Goal: Task Accomplishment & Management: Complete application form

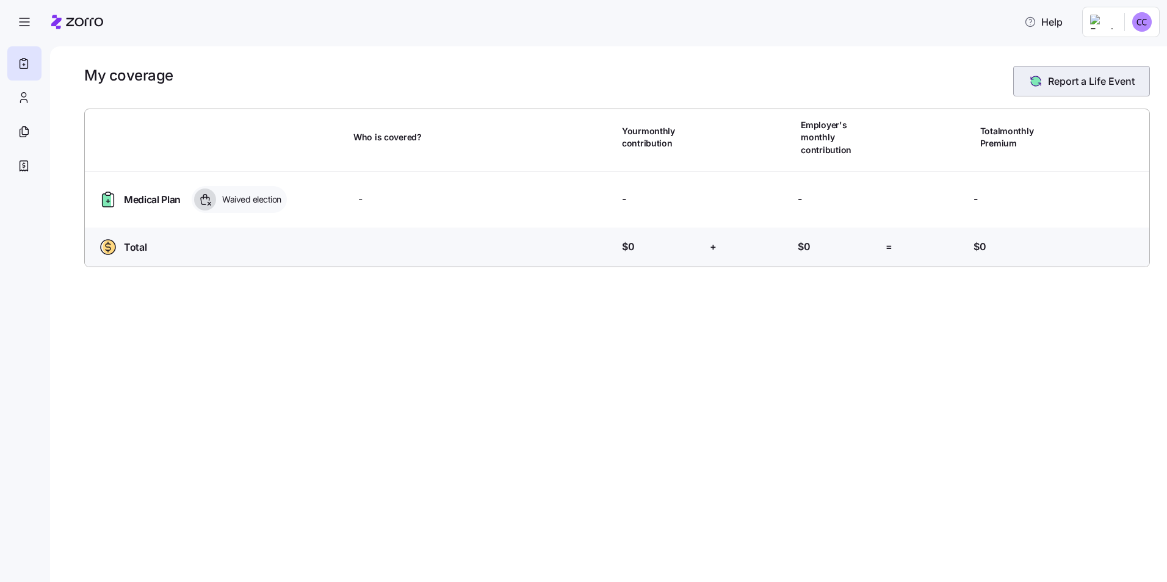
click at [1069, 82] on span "Report a Life Event" at bounding box center [1091, 81] width 87 height 15
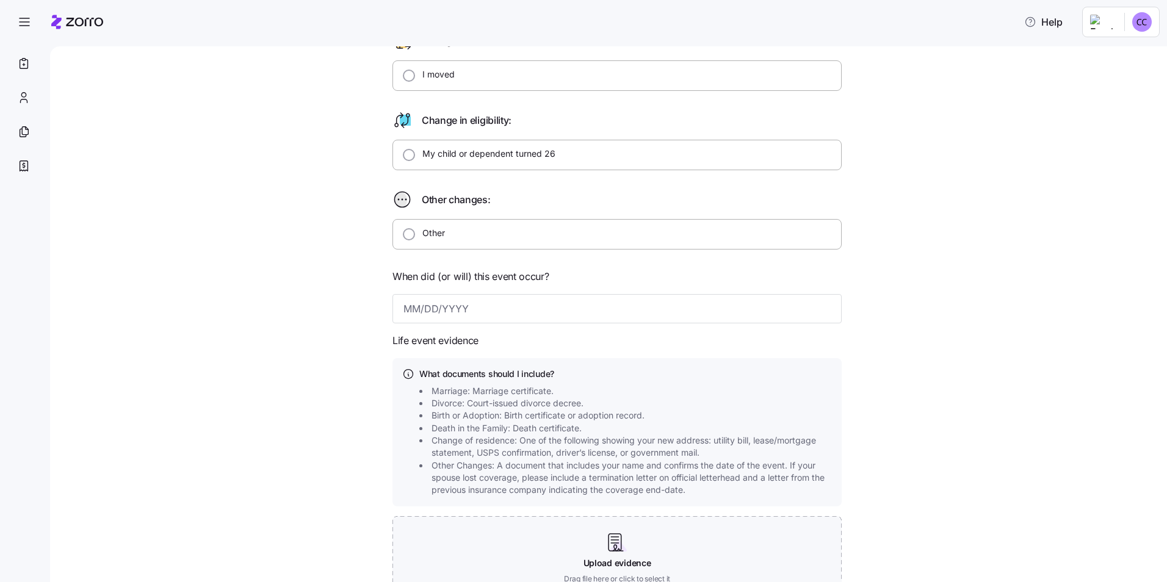
scroll to position [305, 0]
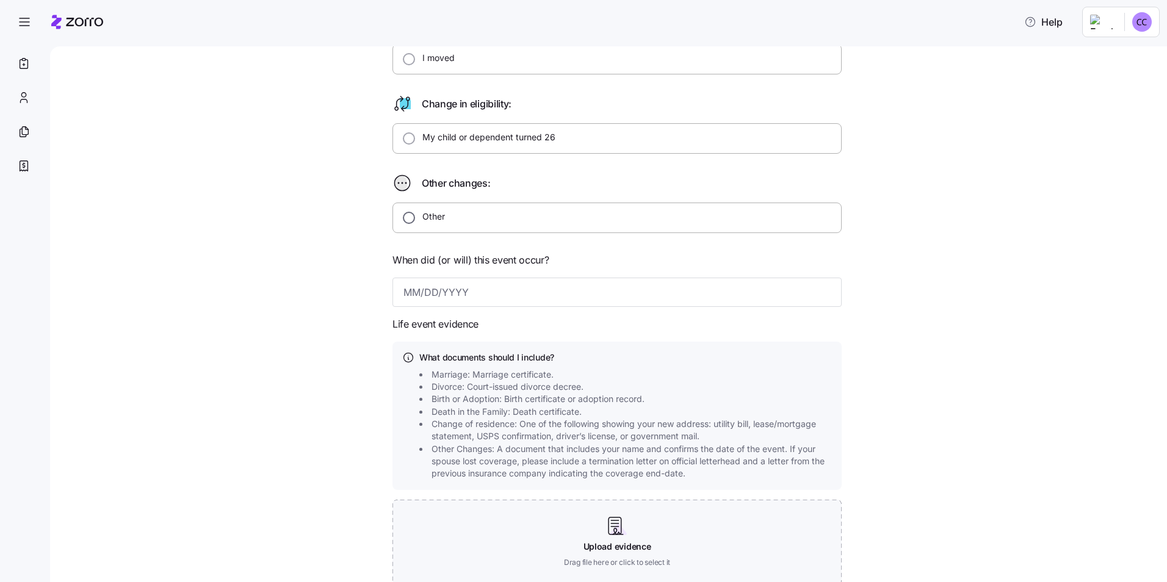
click at [406, 215] on input "Other" at bounding box center [409, 218] width 12 height 12
radio input "true"
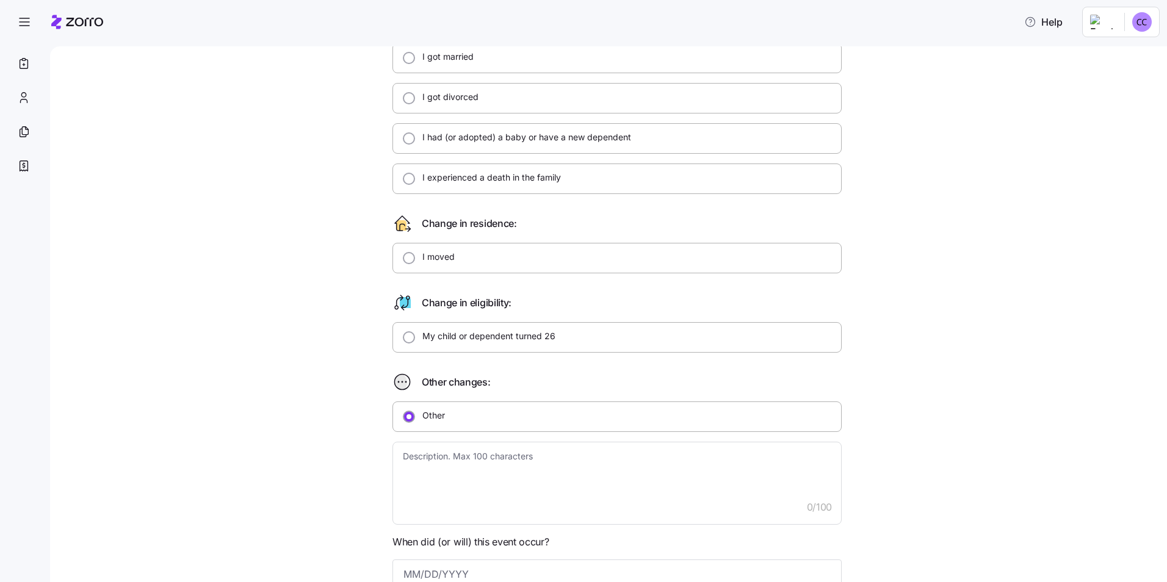
scroll to position [122, 0]
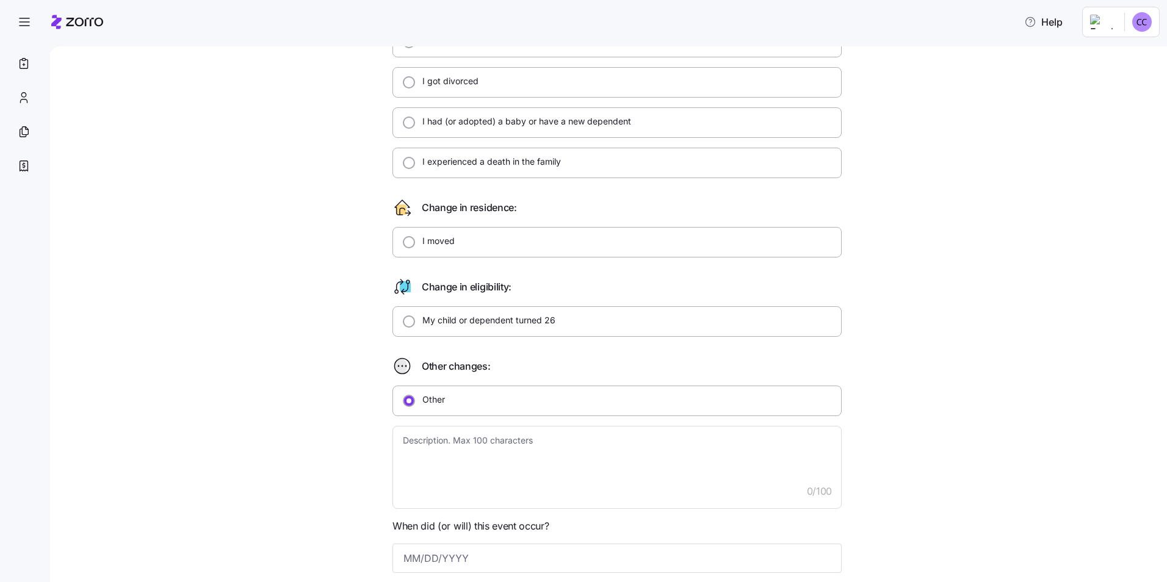
click at [397, 366] on icon at bounding box center [400, 366] width 13 height 15
click at [397, 364] on icon at bounding box center [400, 366] width 13 height 15
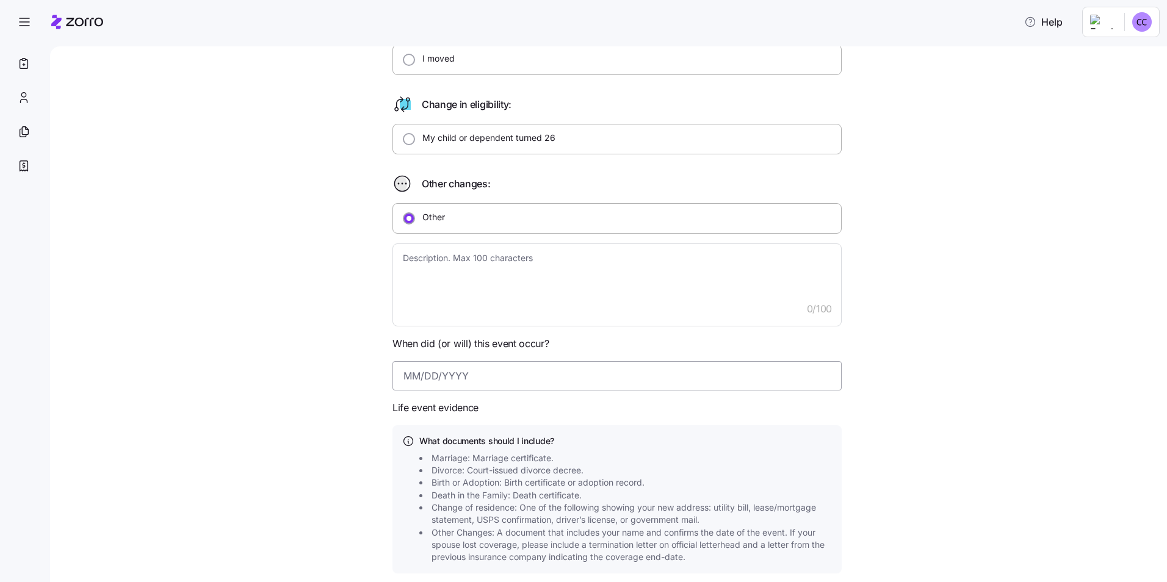
scroll to position [305, 0]
click at [406, 262] on textarea at bounding box center [616, 284] width 449 height 83
type textarea "x"
type textarea "E"
type textarea "x"
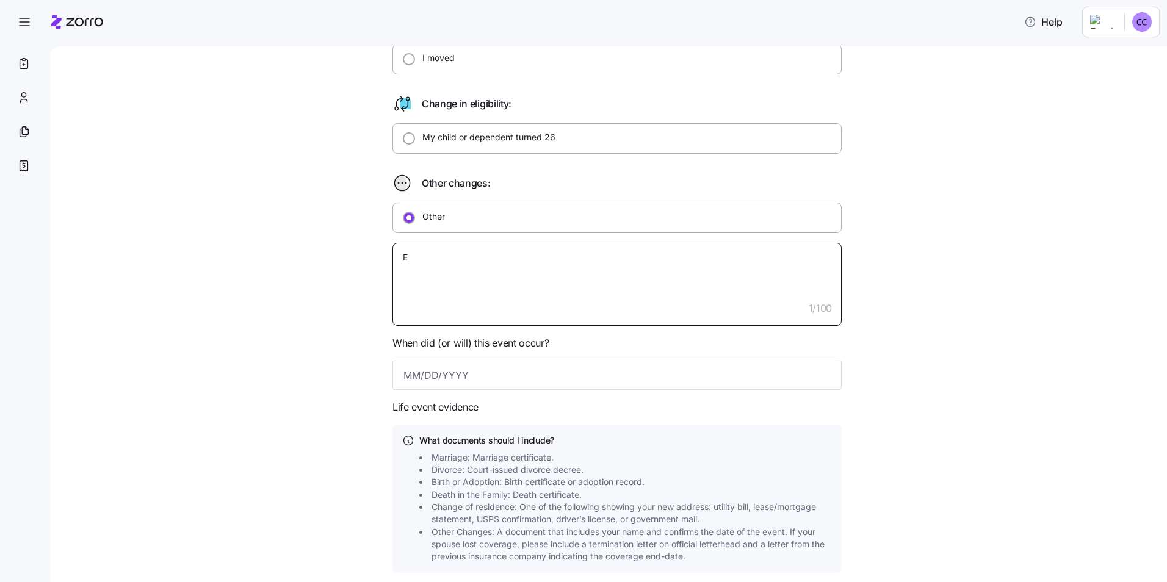
type textarea "Em"
type textarea "x"
type textarea "Emp"
type textarea "x"
type textarea "Empl"
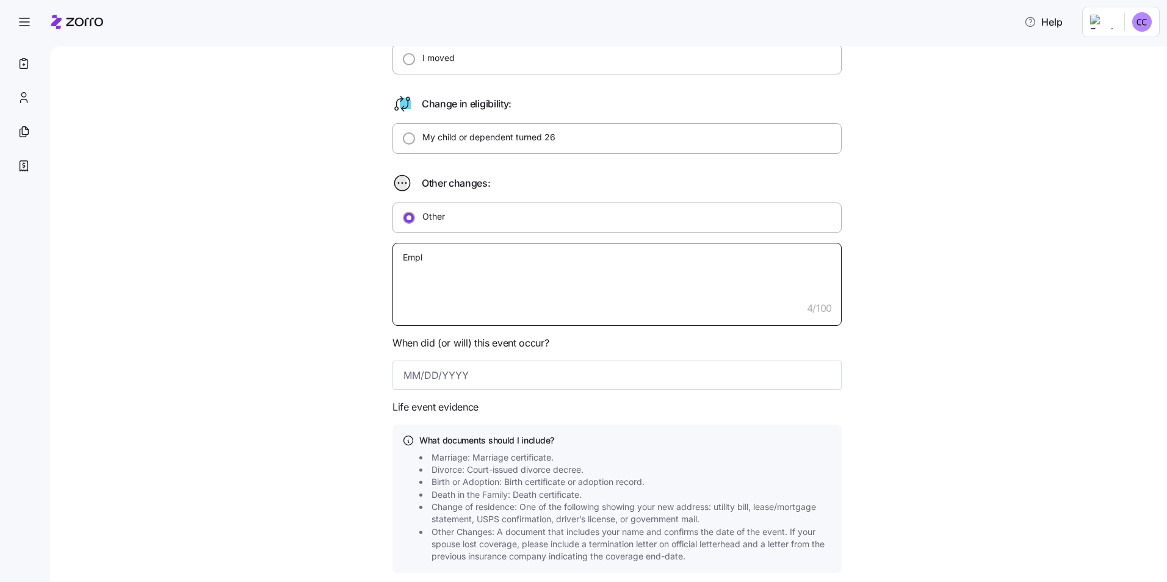
type textarea "x"
type textarea "Emplo"
type textarea "x"
type textarea "Empl"
type textarea "x"
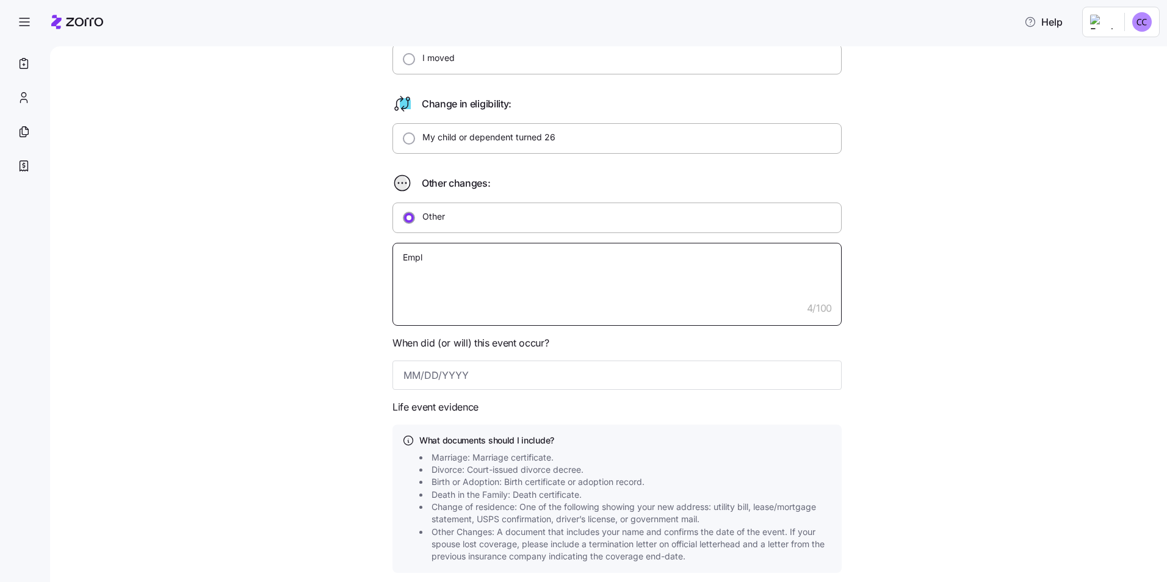
type textarea "Emp"
type textarea "x"
type textarea "Em"
type textarea "x"
type textarea "E"
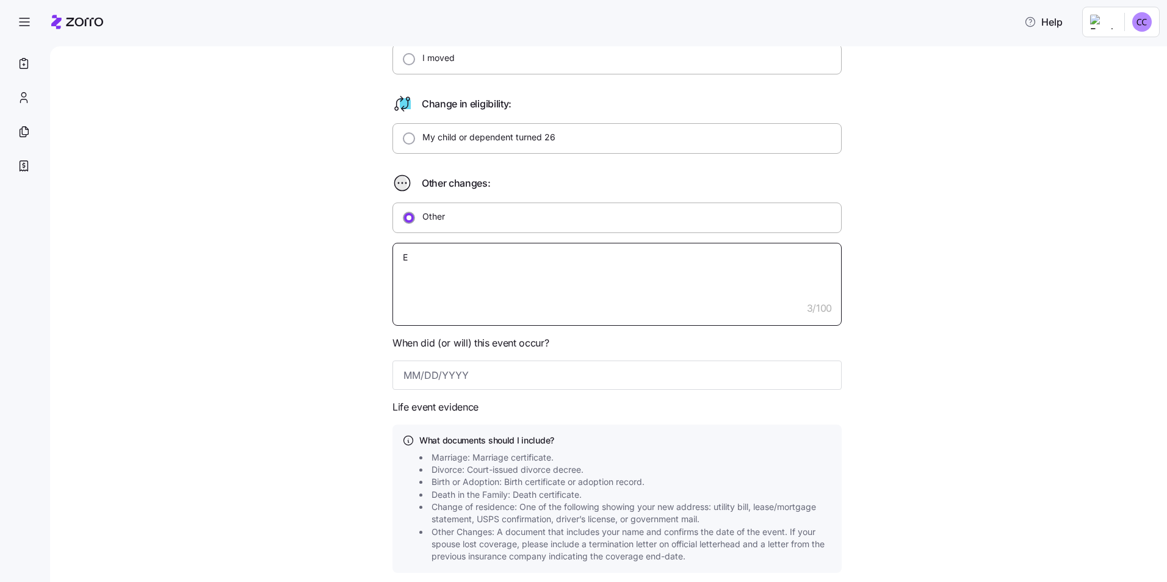
type textarea "x"
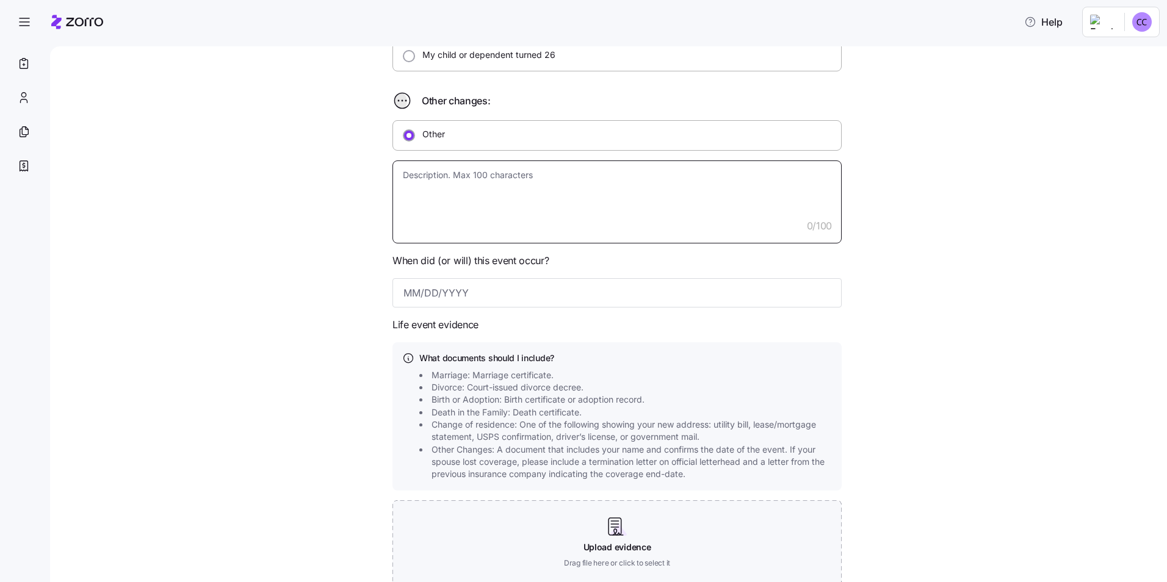
scroll to position [366, 0]
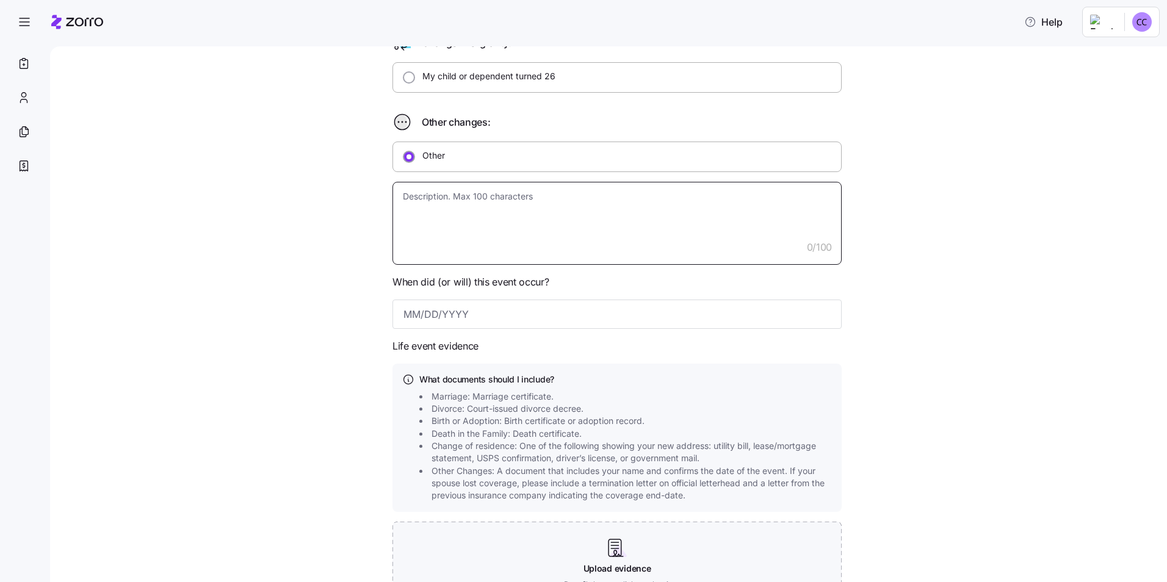
type textarea "x"
type textarea "E"
type textarea "x"
type textarea "El"
type textarea "x"
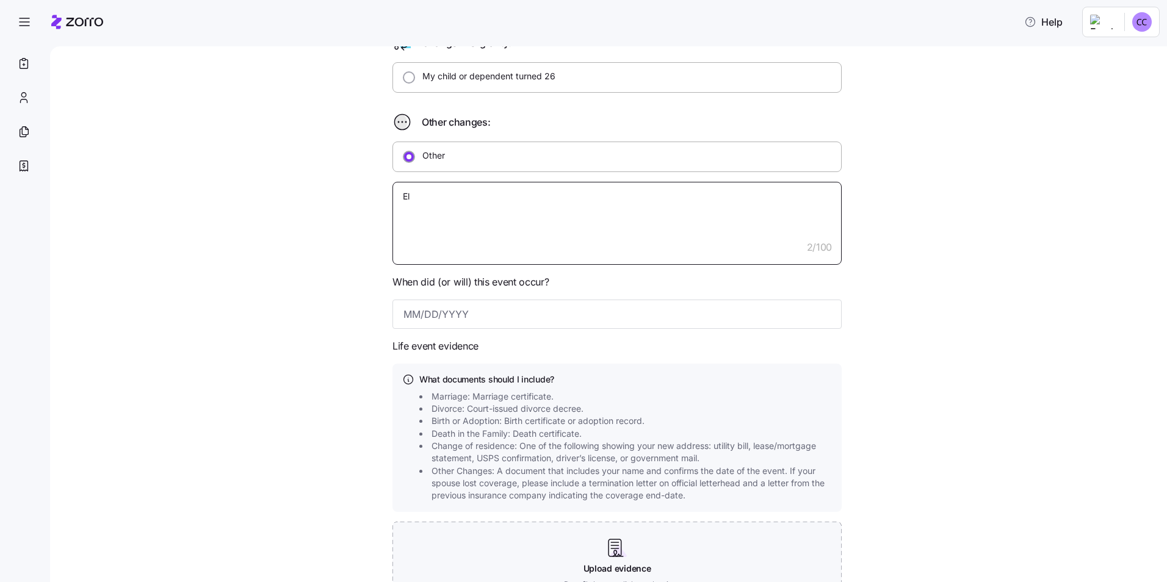
type textarea "[PERSON_NAME]"
type textarea "x"
type textarea "Elig"
type textarea "x"
type textarea "Eligi"
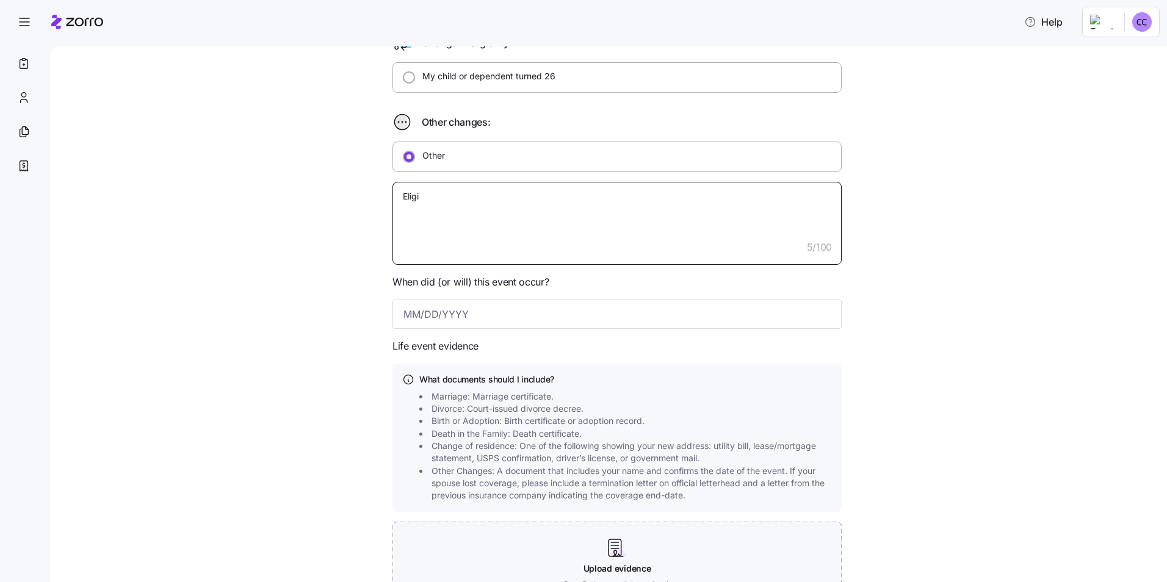
type textarea "x"
type textarea "Eligib"
type textarea "x"
type textarea "Eligibl"
type textarea "x"
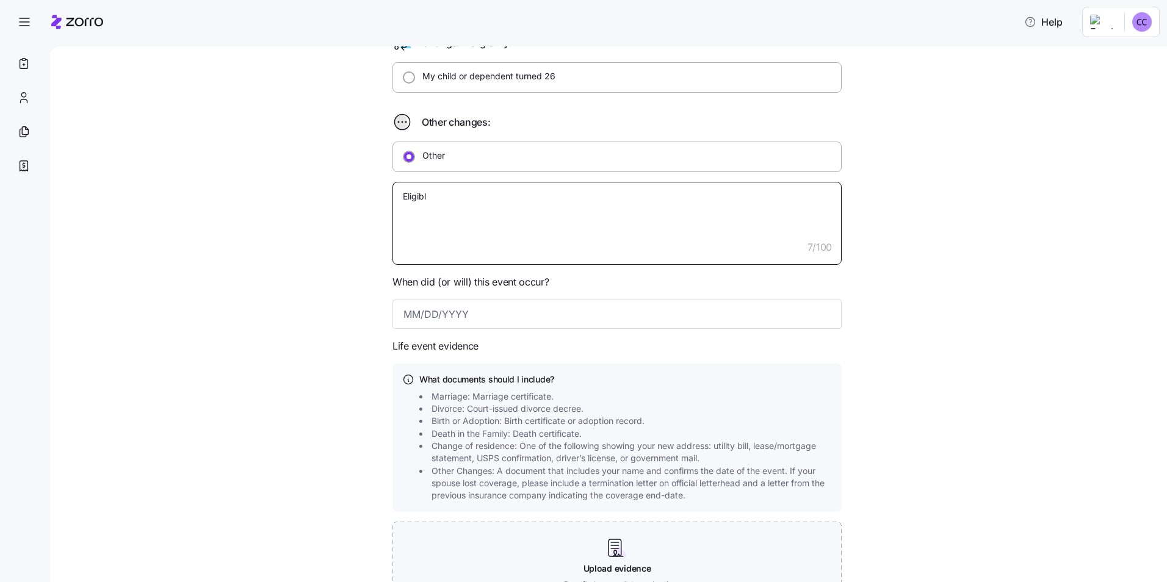
type textarea "Eligible"
type textarea "x"
type textarea "Eligible"
type textarea "x"
type textarea "Eligible f"
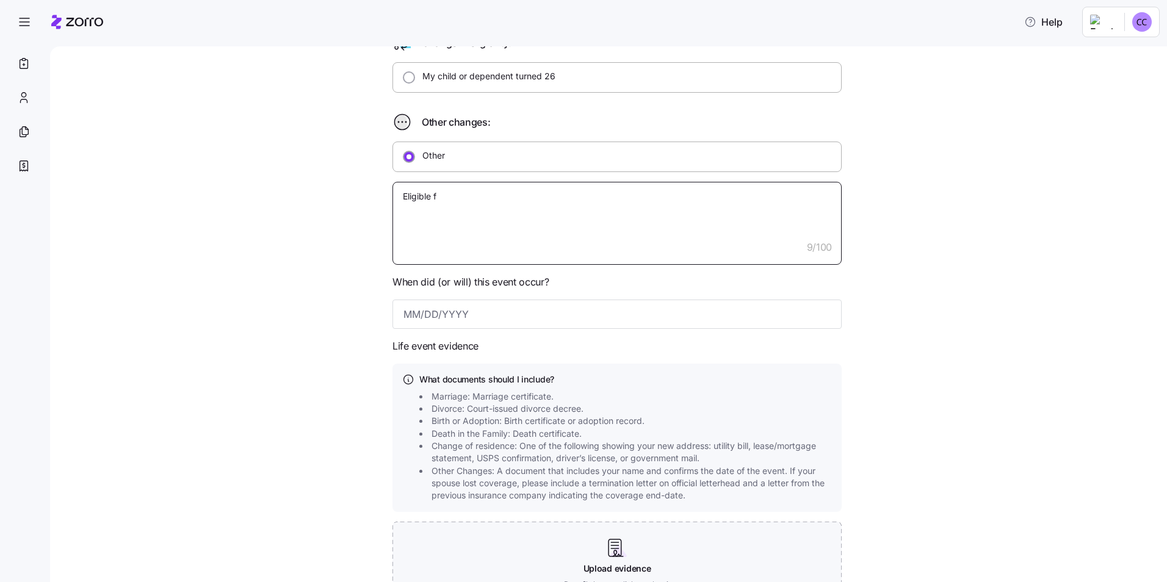
type textarea "x"
type textarea "Eligible fo"
type textarea "x"
type textarea "Eligible for"
type textarea "x"
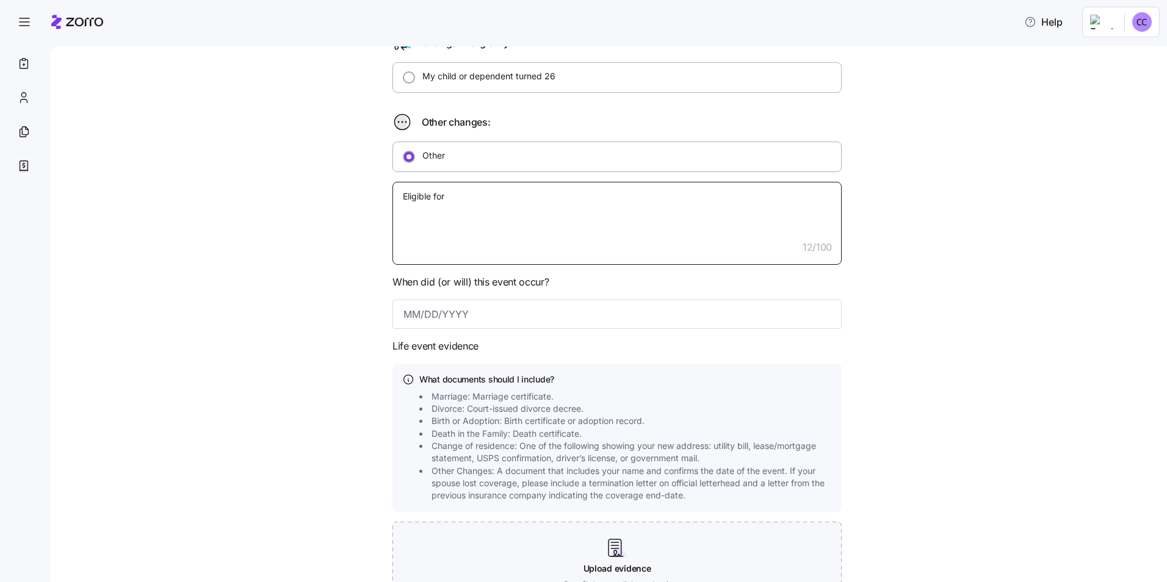
type textarea "Eligible for"
type textarea "x"
type textarea "Eligible for M"
type textarea "x"
type textarea "Eligible for Me"
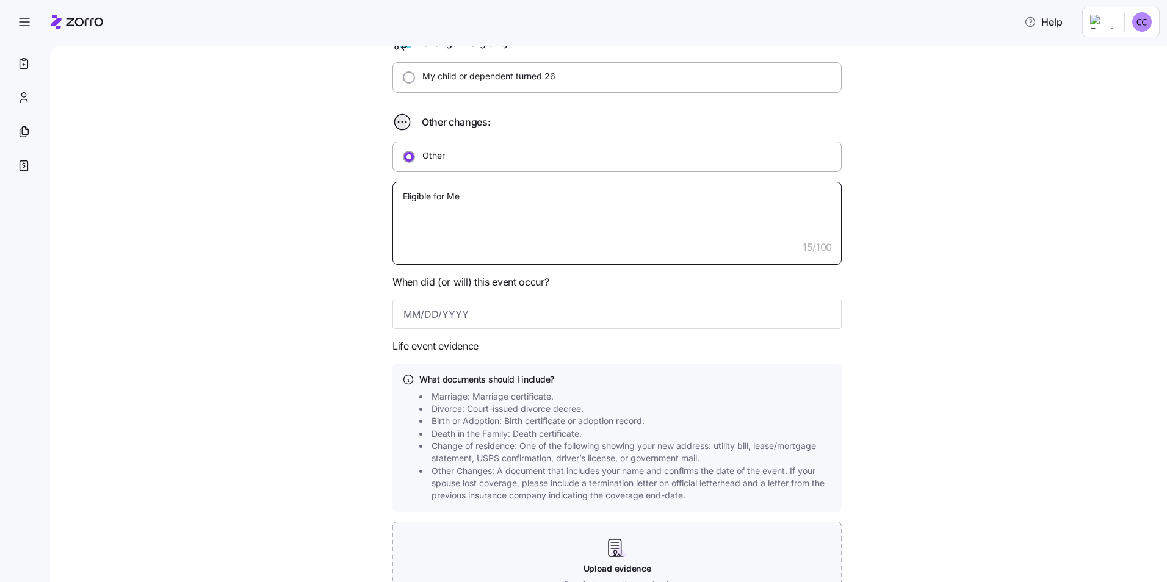
type textarea "x"
type textarea "Eligible for Med"
type textarea "x"
type textarea "Eligible for Medi"
type textarea "x"
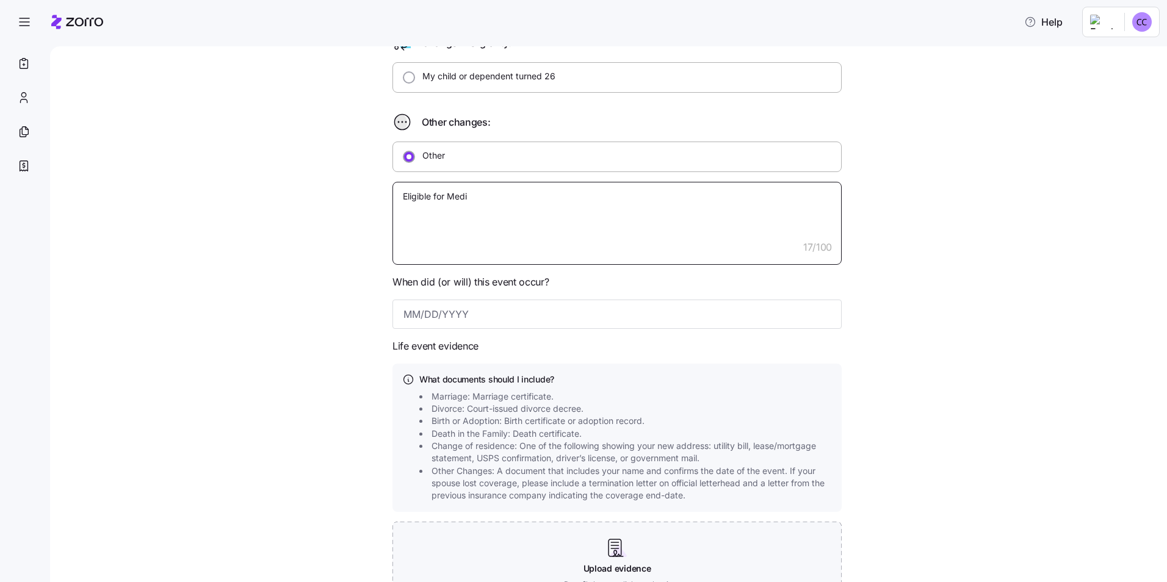
type textarea "Eligible for Medic"
type textarea "x"
type textarea "Eligible for Medica"
type textarea "x"
type textarea "Eligible for Medicar"
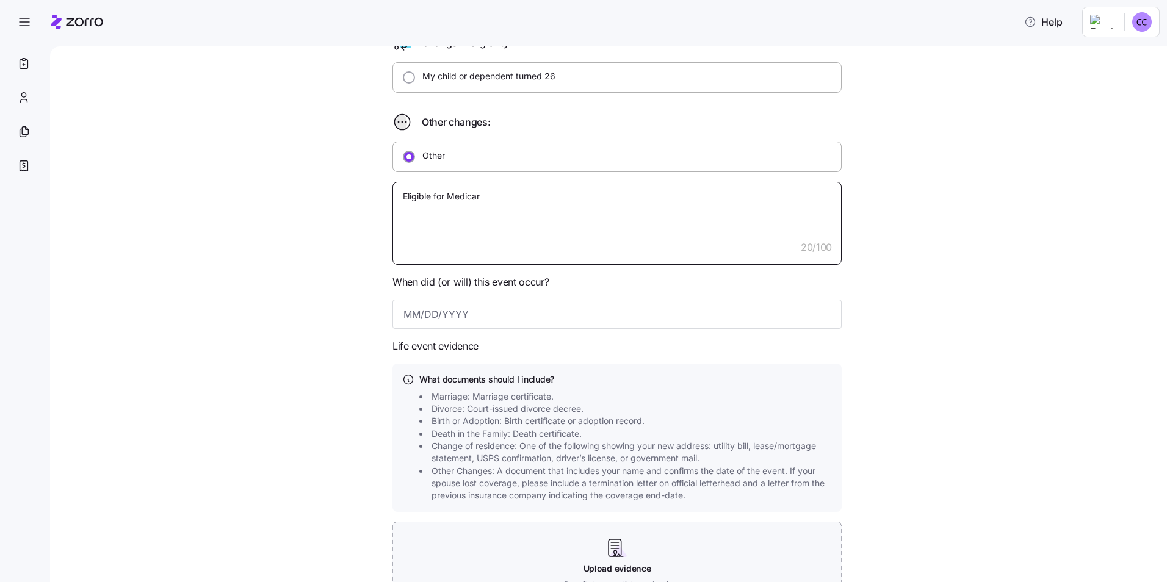
type textarea "x"
type textarea "Eligible for Medicare"
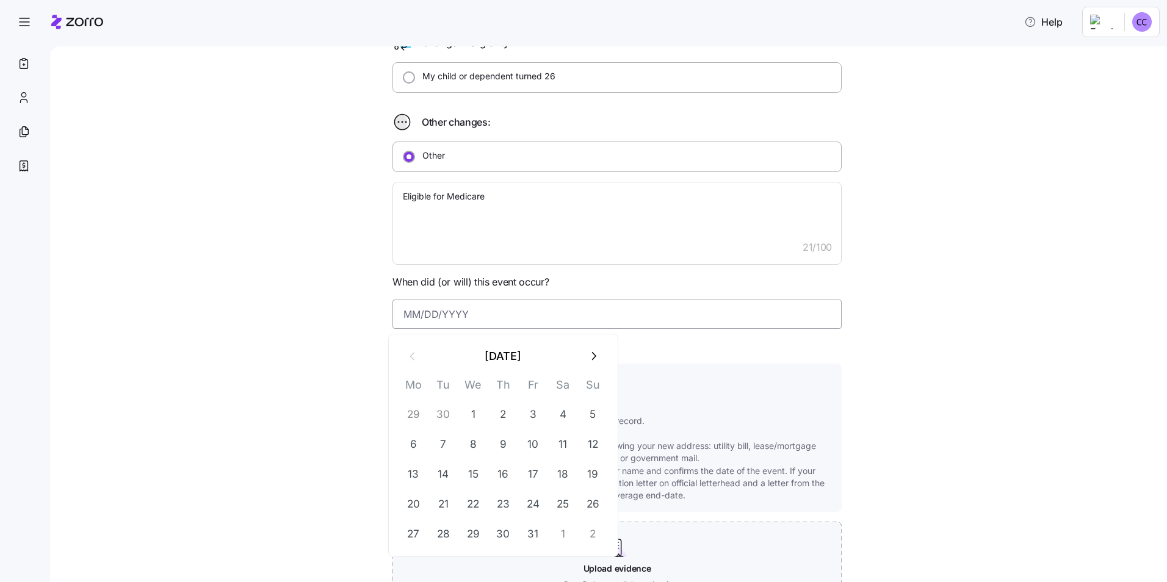
click at [406, 312] on input at bounding box center [616, 314] width 449 height 29
type input "9/302025"
click at [946, 410] on div "Qualifying Life Event Report Form What type of life change did you experience? …" at bounding box center [617, 188] width 1066 height 976
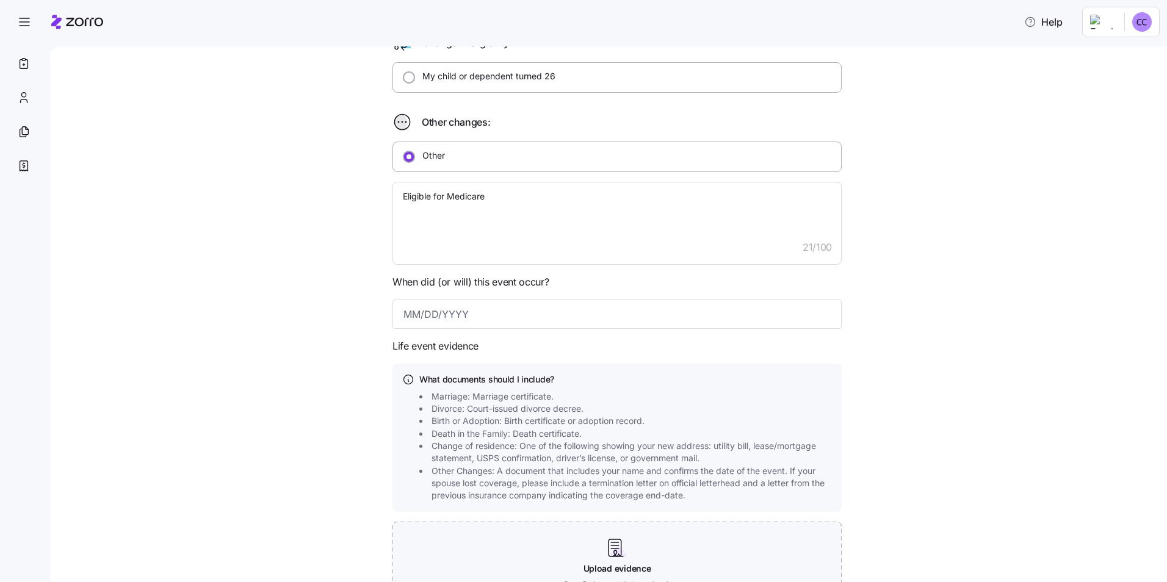
type textarea "x"
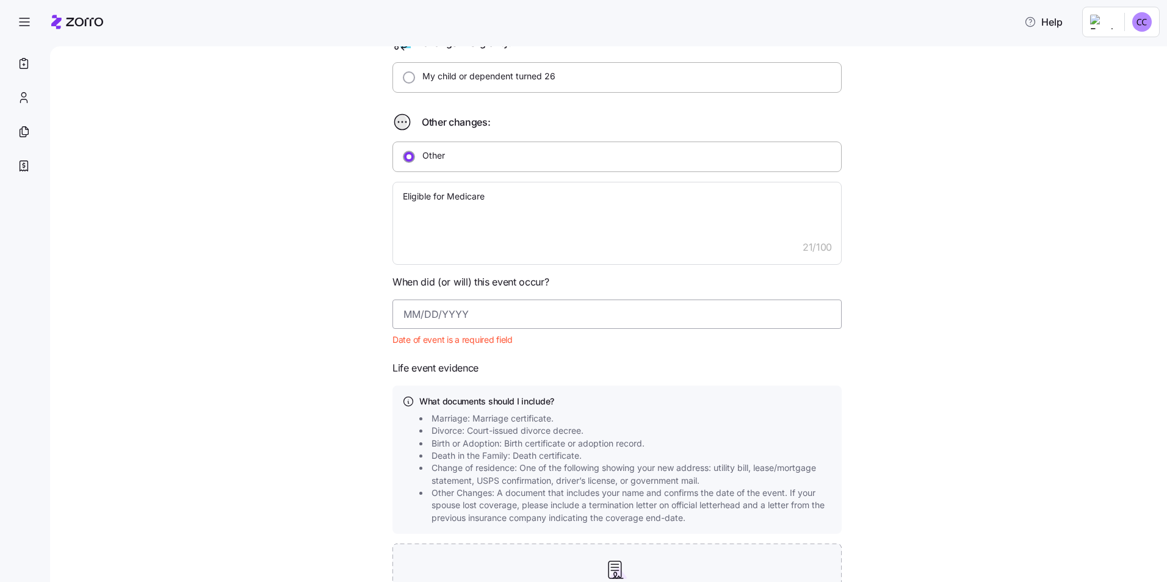
click at [421, 316] on input at bounding box center [616, 314] width 449 height 29
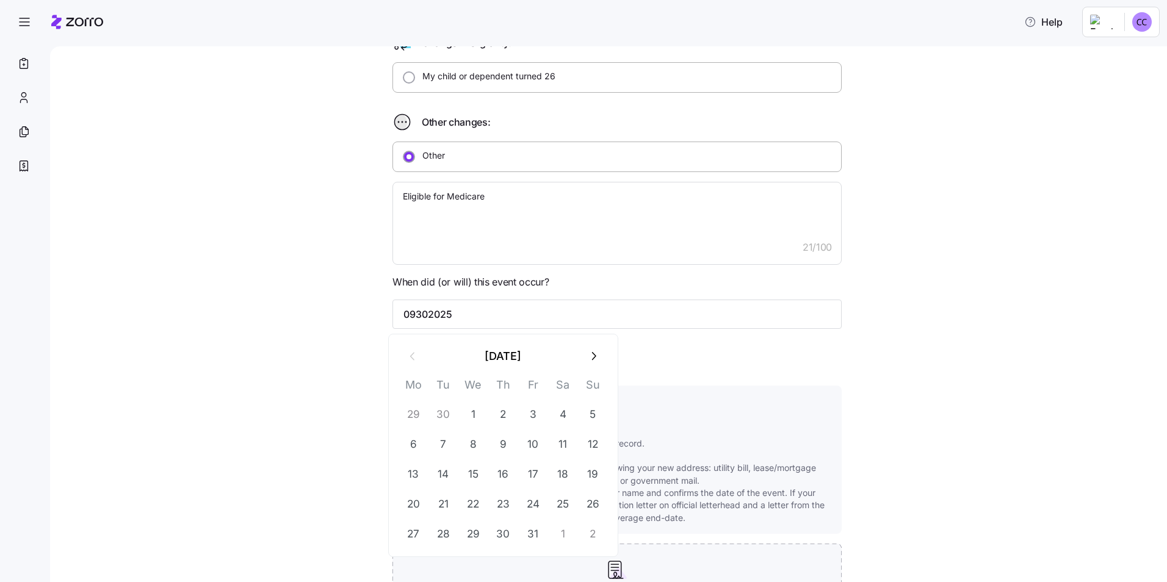
type input "09302025"
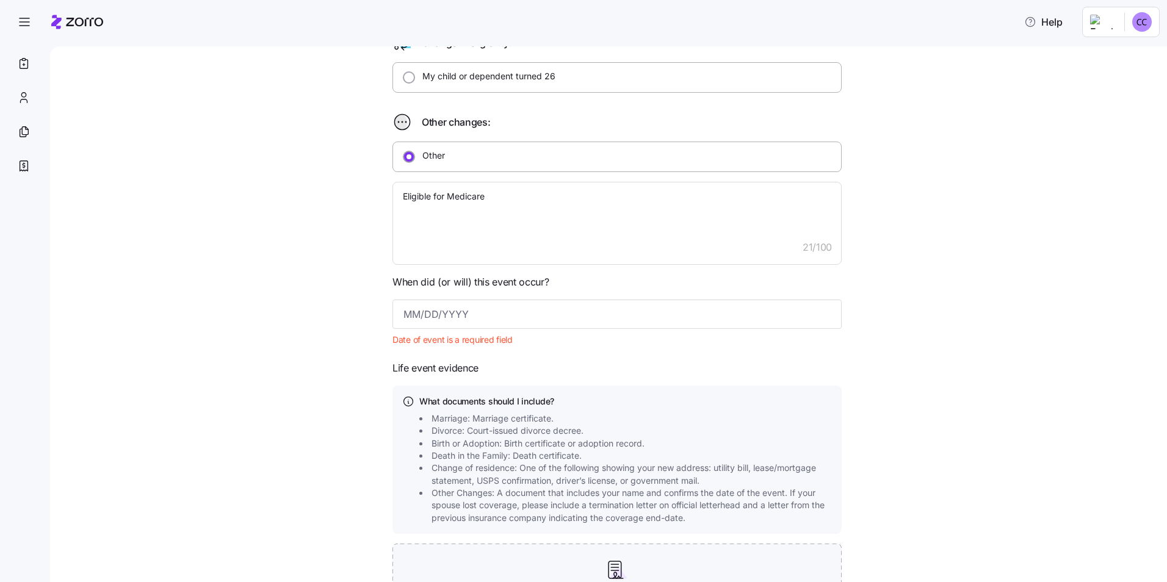
scroll to position [413, 0]
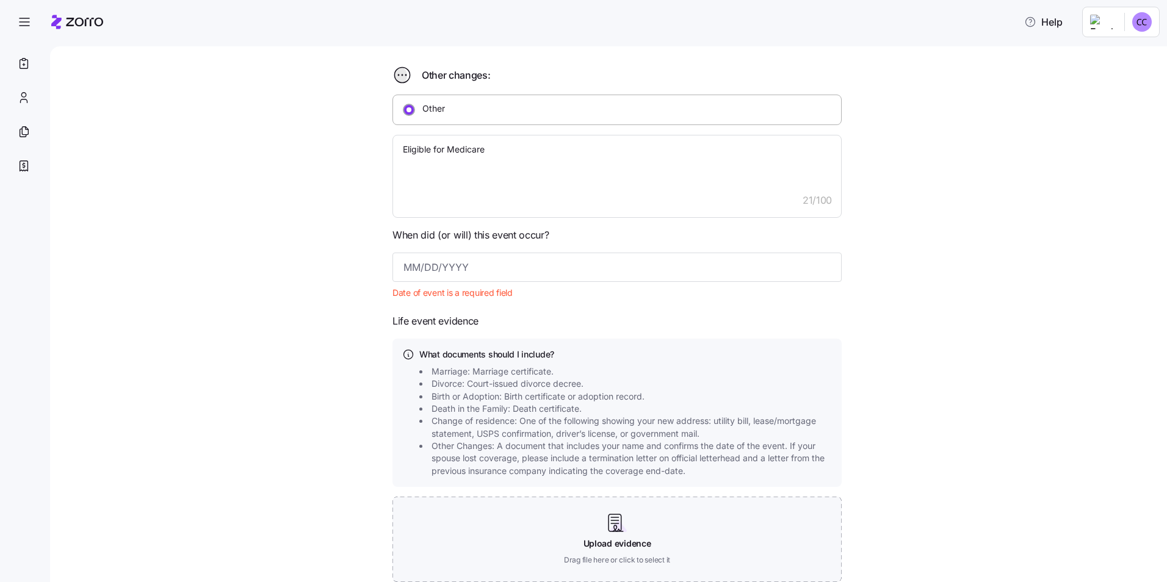
type textarea "x"
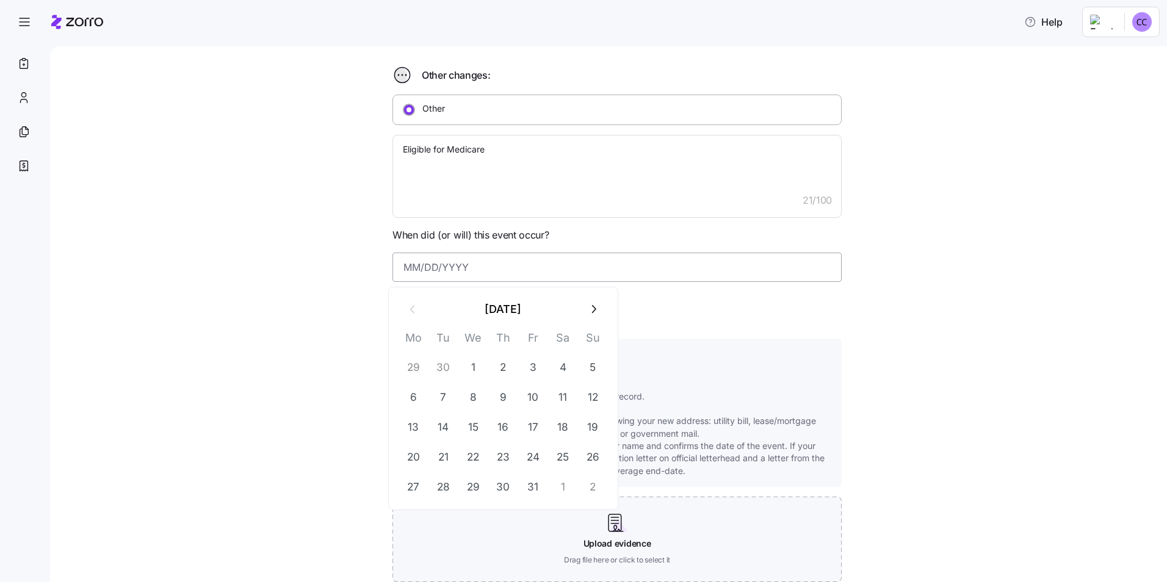
click at [414, 268] on input at bounding box center [616, 267] width 449 height 29
type input "1"
type input "[DATE]"
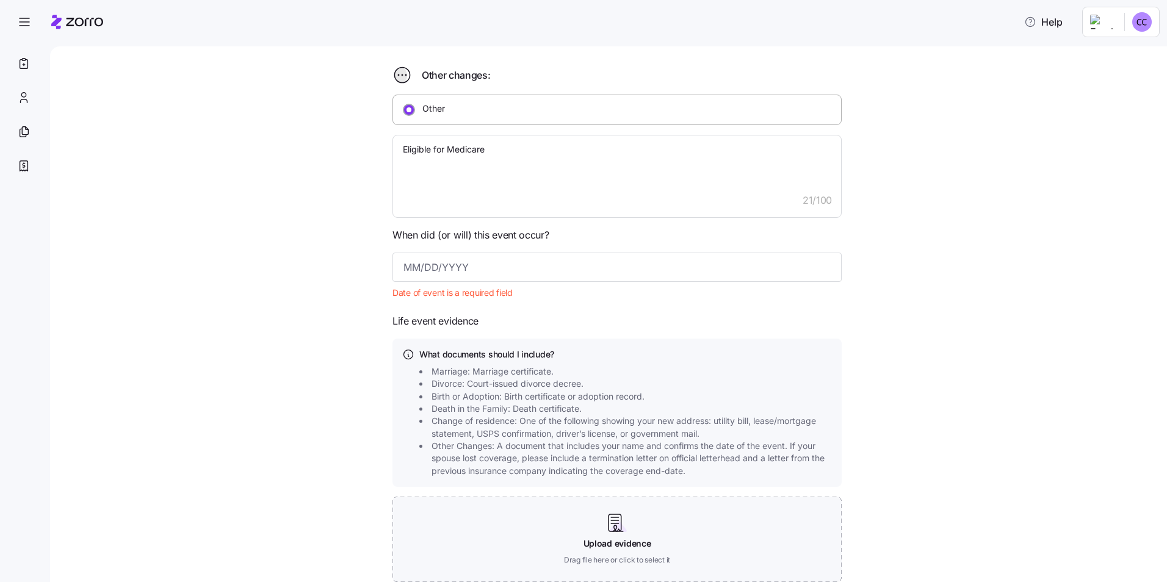
type textarea "x"
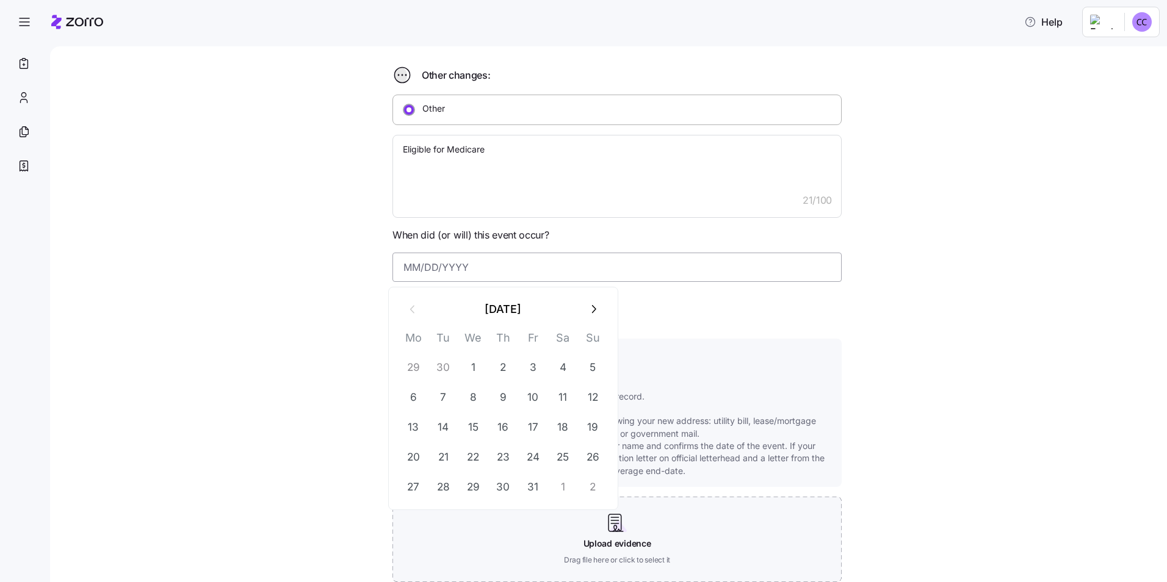
click at [402, 258] on input at bounding box center [616, 267] width 449 height 29
click at [472, 366] on button "1" at bounding box center [472, 367] width 29 height 29
type input "[DATE]"
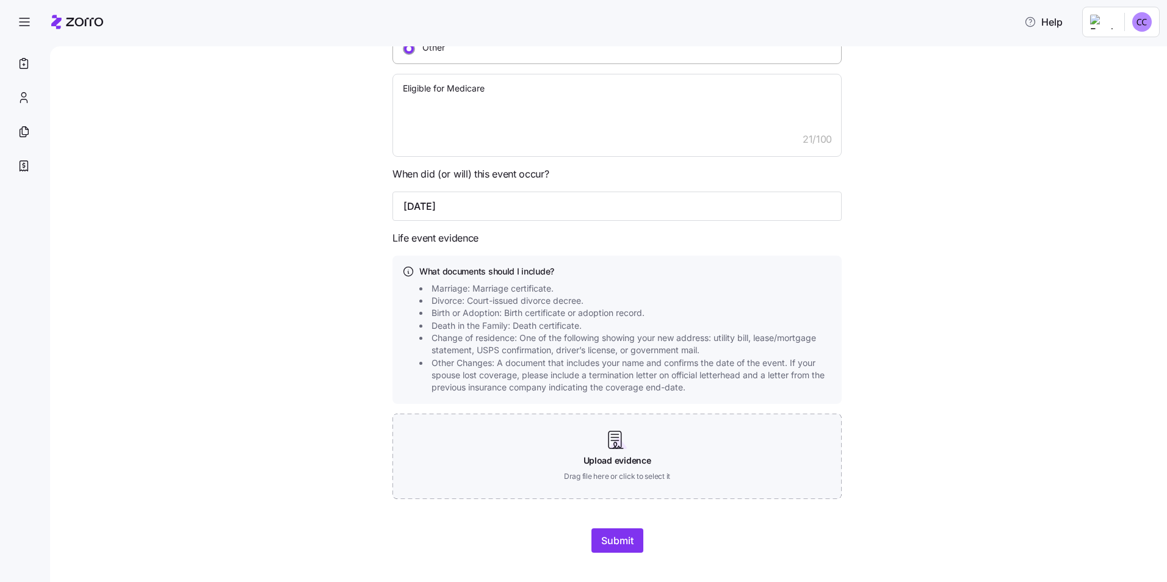
scroll to position [489, 0]
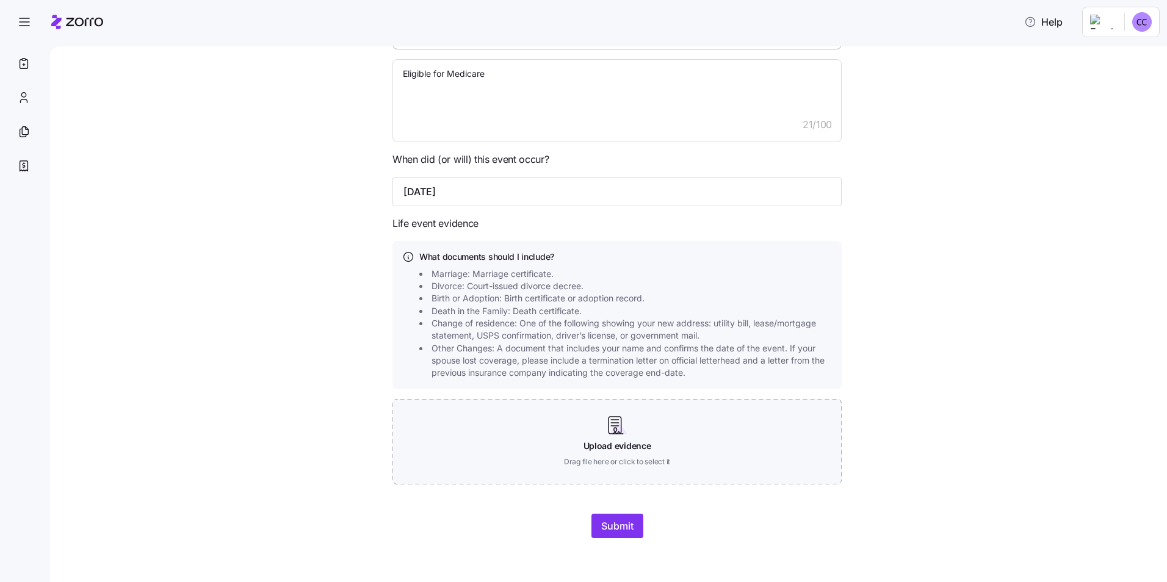
click at [968, 412] on div "Qualifying Life Event Report Form What type of life change did you experience? …" at bounding box center [617, 65] width 1066 height 976
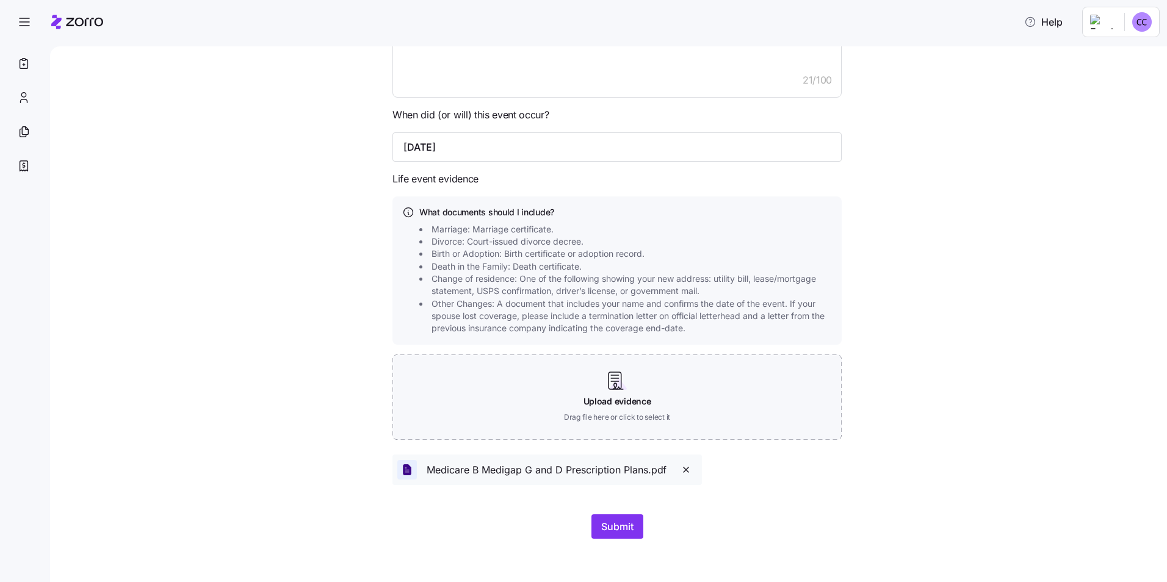
scroll to position [534, 0]
click at [609, 527] on span "Submit" at bounding box center [617, 526] width 32 height 15
type textarea "x"
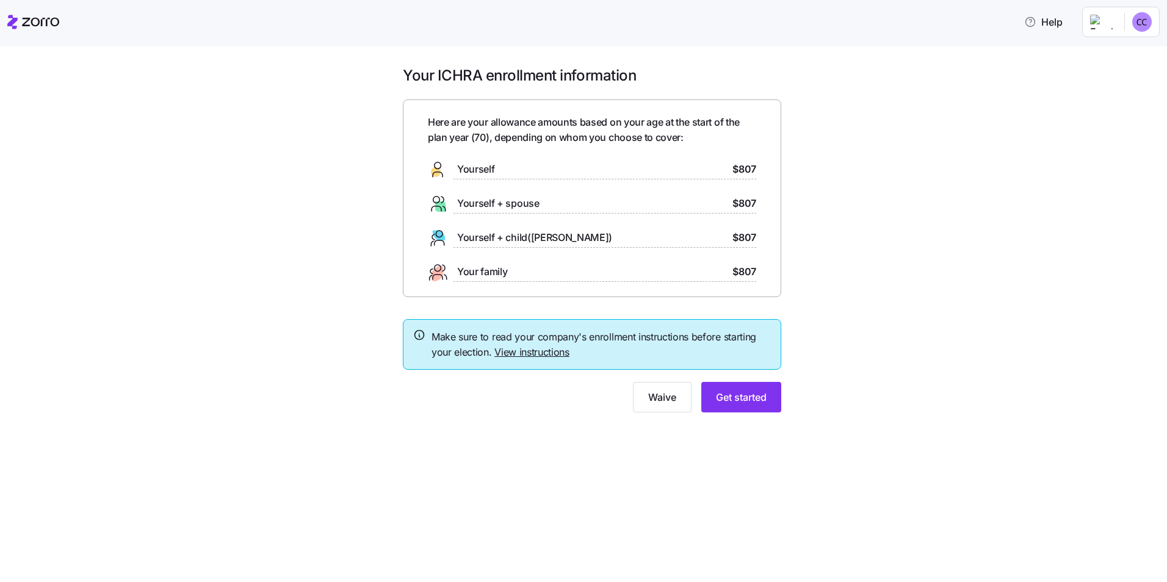
click at [518, 352] on link "View instructions" at bounding box center [531, 352] width 75 height 12
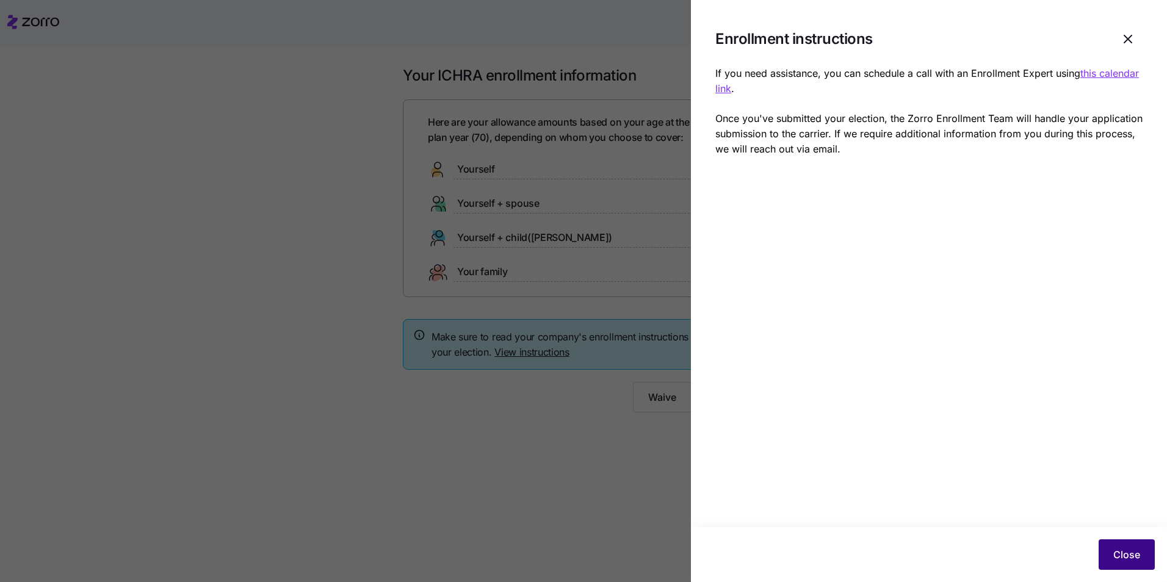
click at [1116, 551] on span "Close" at bounding box center [1126, 554] width 27 height 15
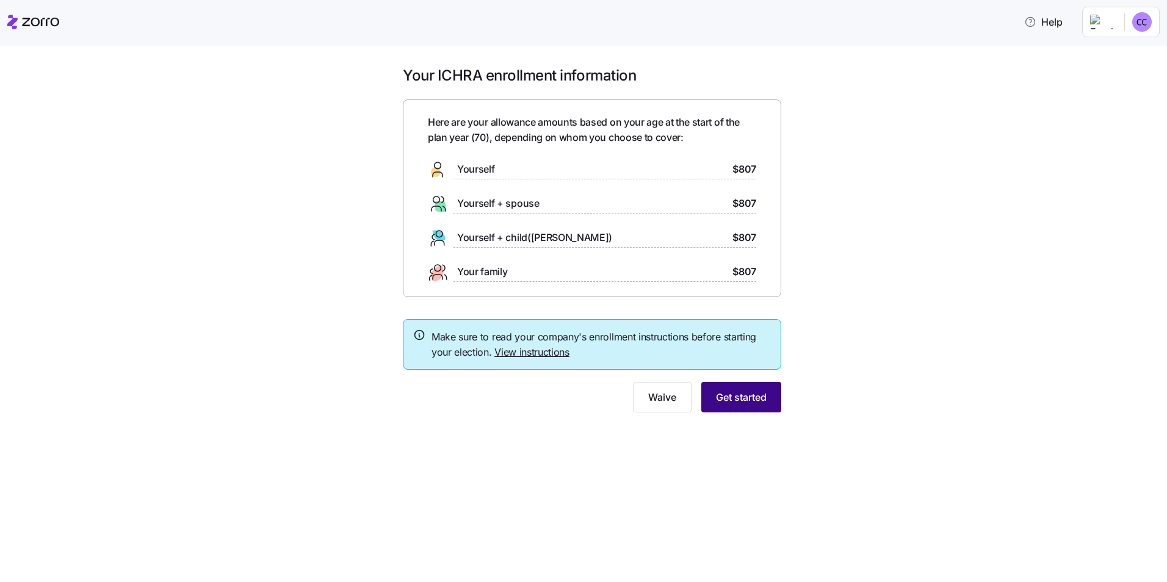
click at [734, 402] on span "Get started" at bounding box center [741, 397] width 51 height 15
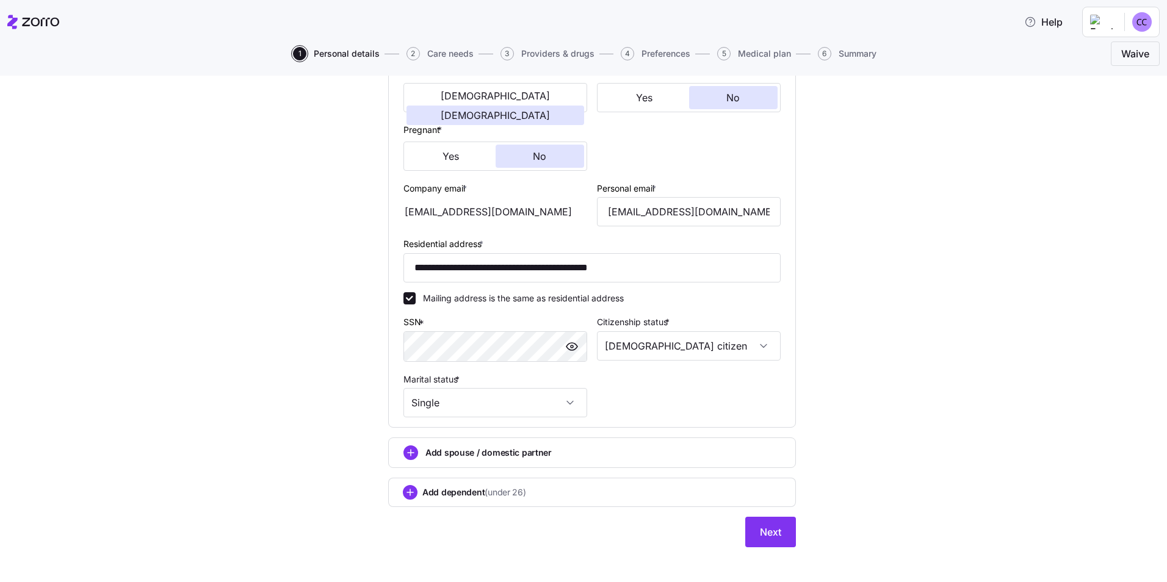
scroll to position [261, 0]
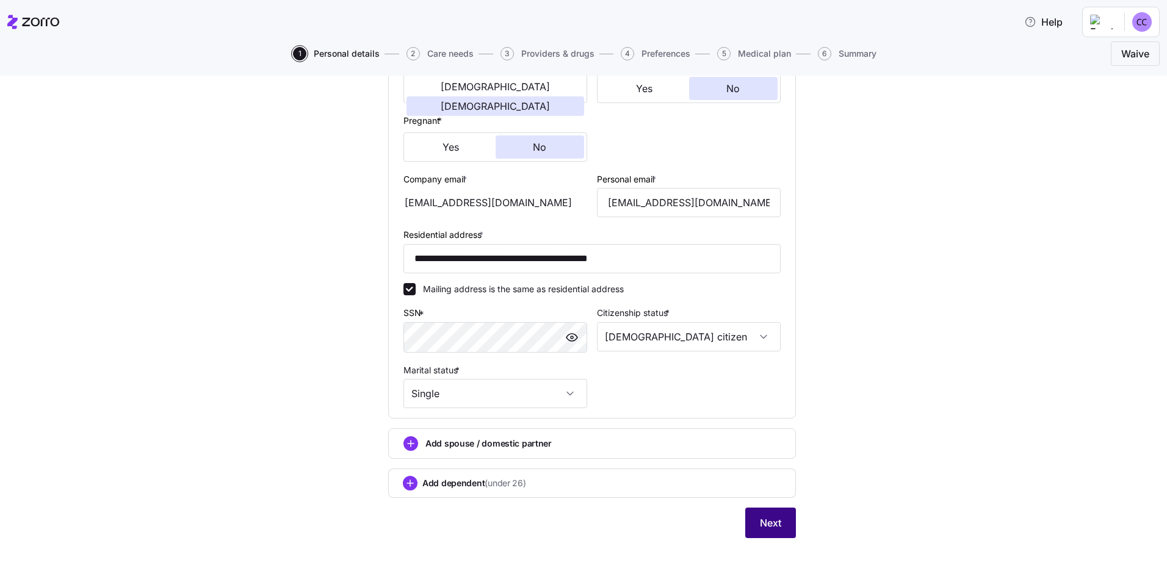
click at [761, 526] on span "Next" at bounding box center [770, 523] width 21 height 15
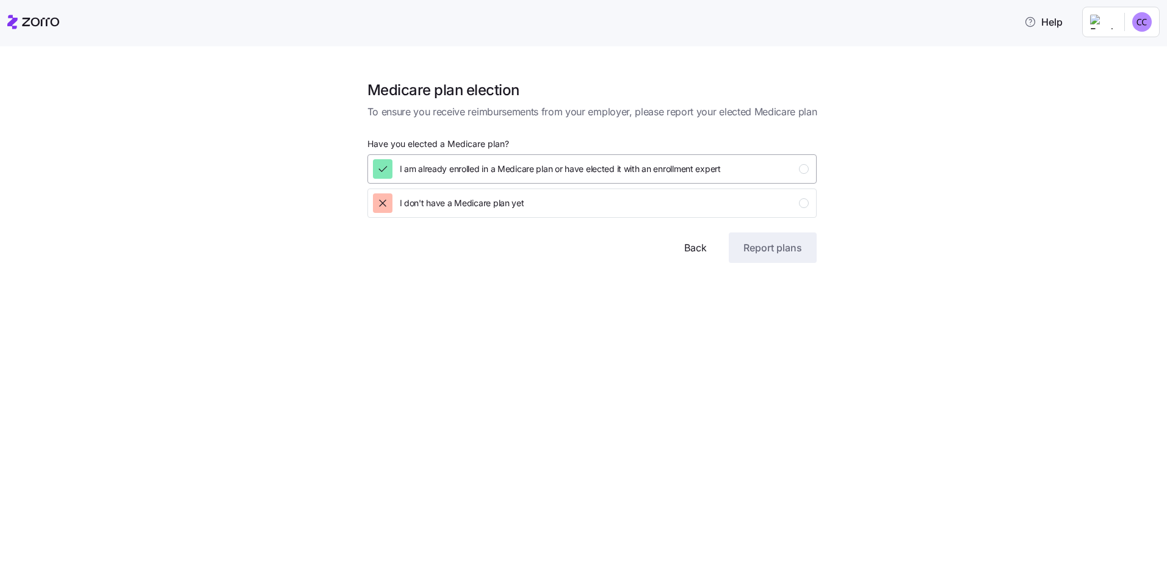
click at [383, 168] on icon "button" at bounding box center [383, 169] width 12 height 12
click at [764, 249] on span "Report plans" at bounding box center [772, 247] width 59 height 15
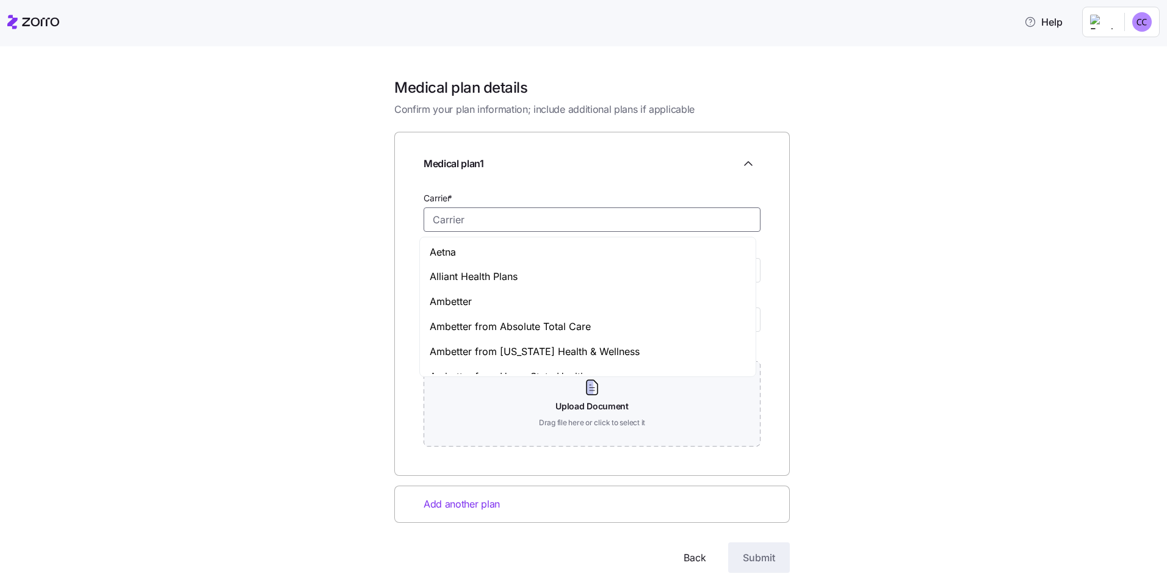
click at [433, 221] on input "Carrier *" at bounding box center [592, 220] width 337 height 24
click at [450, 252] on span "Aetna" at bounding box center [443, 252] width 26 height 15
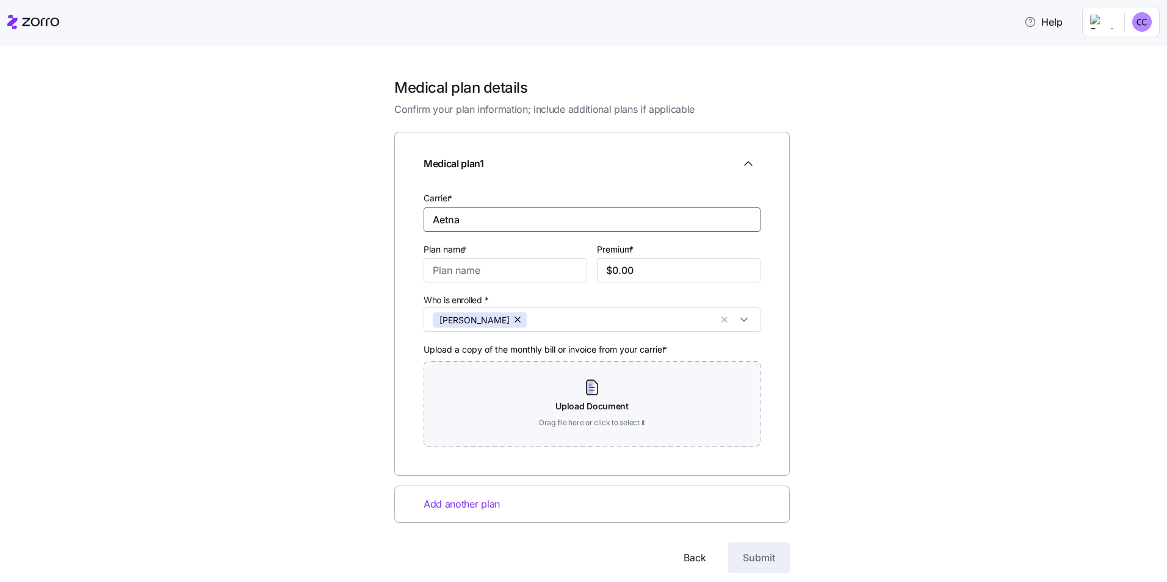
click at [461, 221] on input "Aetna" at bounding box center [592, 220] width 337 height 24
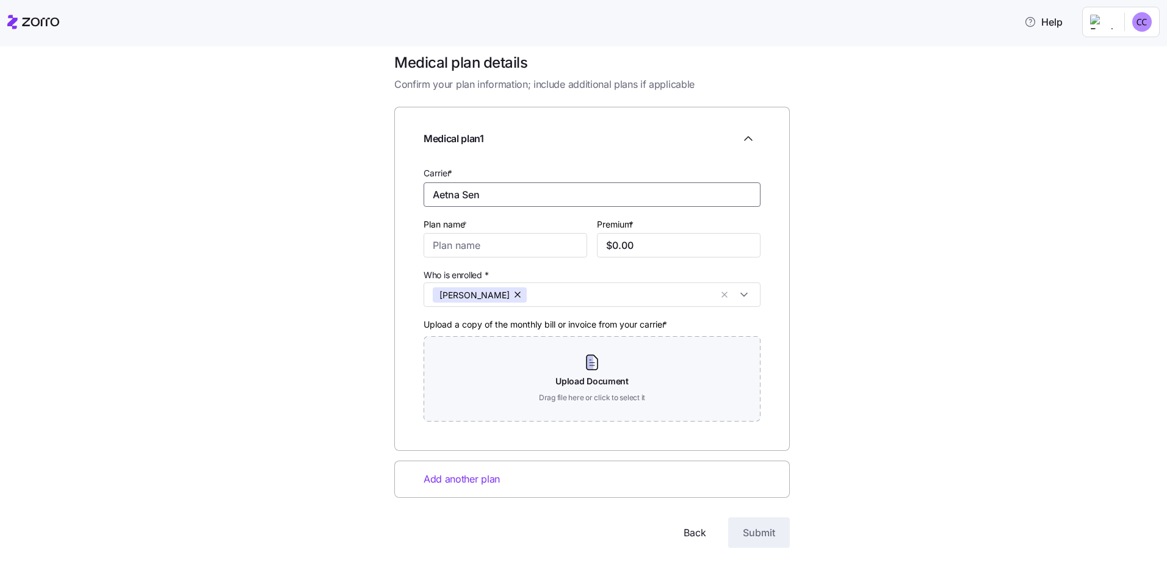
scroll to position [35, 0]
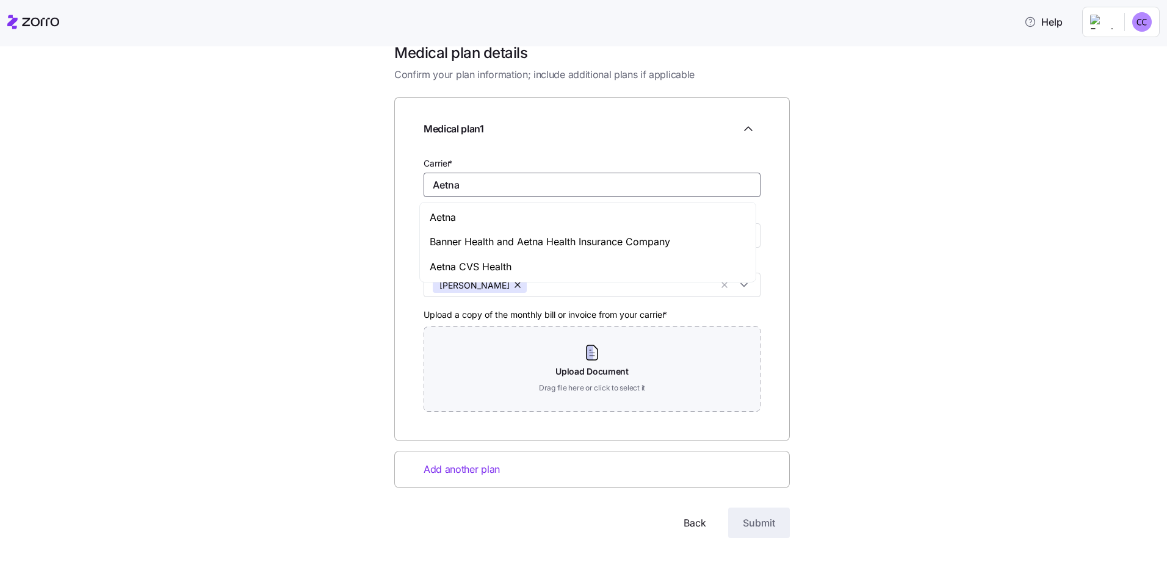
type input "Aetna"
click at [363, 244] on div "Medical plan details Confirm your plan information; include additional plans if…" at bounding box center [592, 305] width 1116 height 524
click at [433, 236] on input "Plan name *" at bounding box center [506, 235] width 164 height 24
type input "Senior Supplemental Plan G"
type input "$185.34"
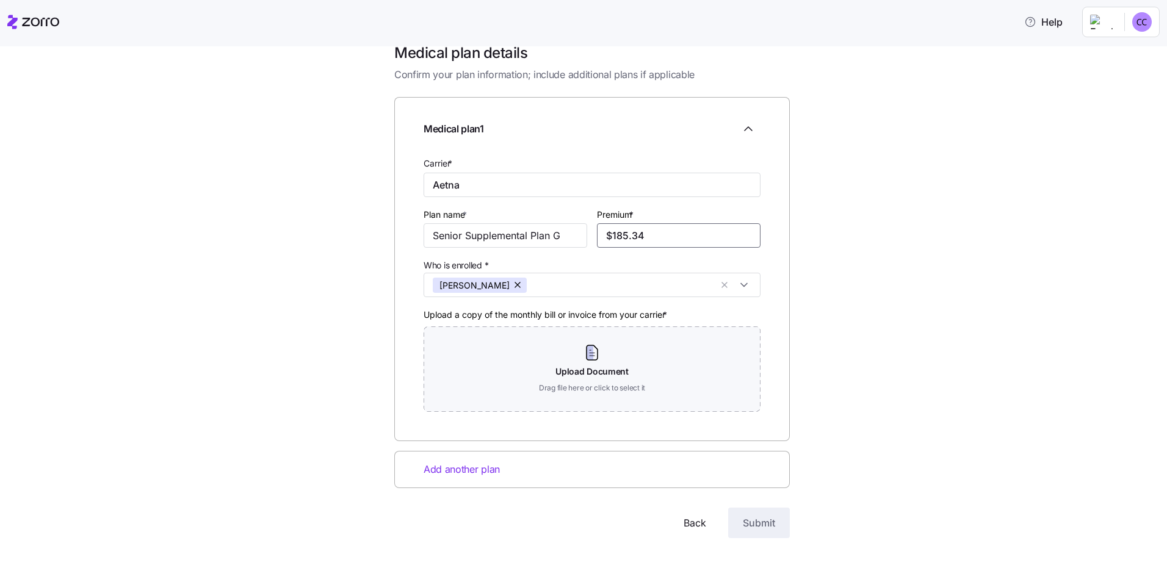
scroll to position [0, 0]
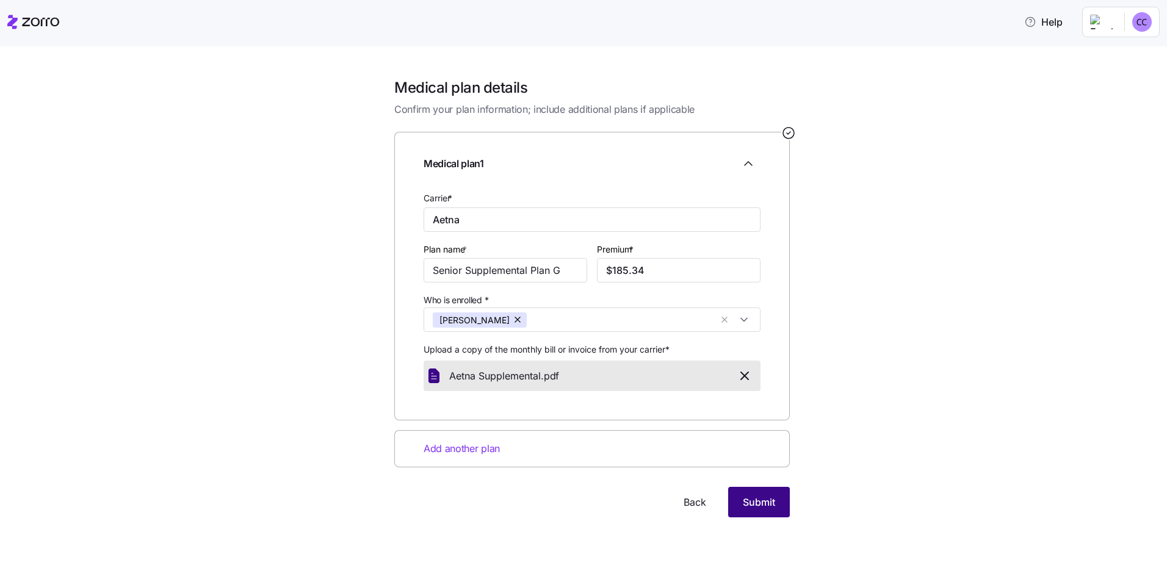
click at [761, 505] on span "Submit" at bounding box center [759, 502] width 32 height 15
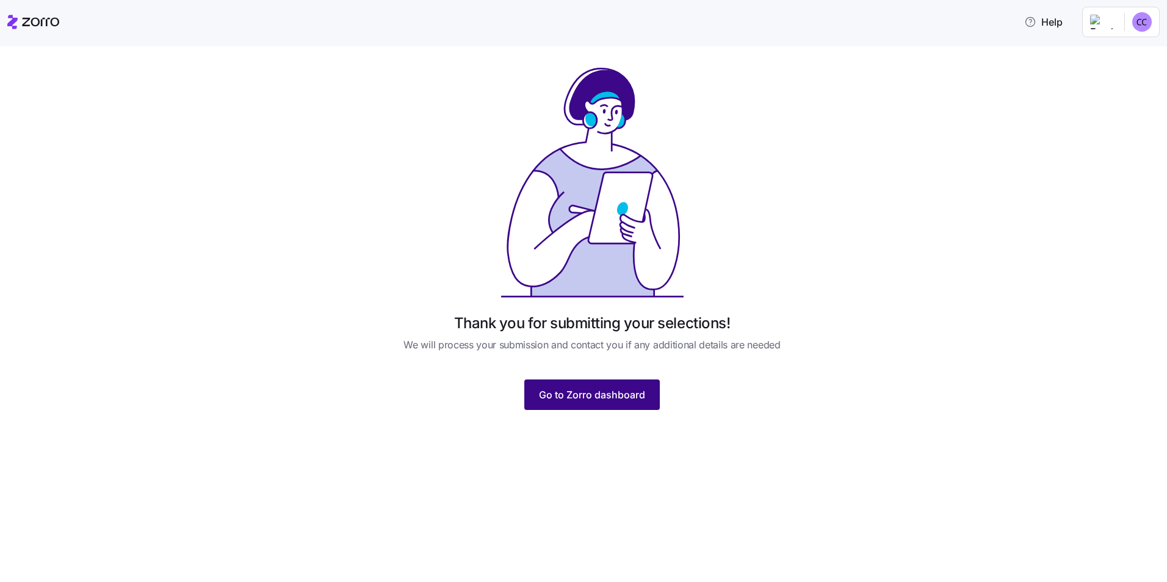
click at [579, 394] on span "Go to Zorro dashboard" at bounding box center [592, 395] width 106 height 15
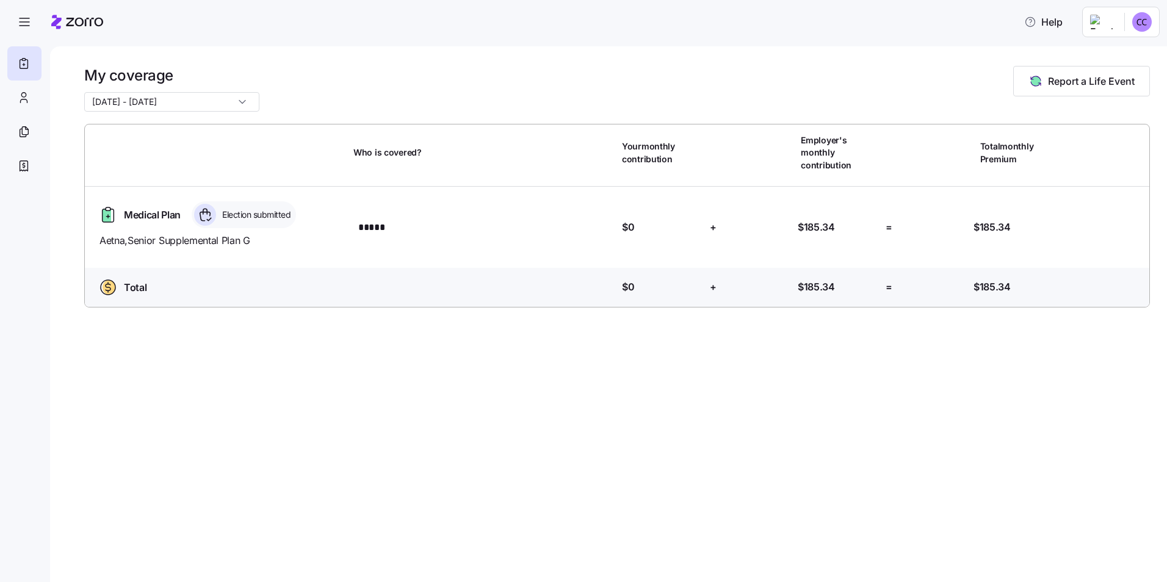
click at [167, 208] on span "Medical Plan" at bounding box center [152, 215] width 57 height 15
drag, startPoint x: 223, startPoint y: 210, endPoint x: 236, endPoint y: 207, distance: 13.2
click at [225, 209] on div "Election submitted" at bounding box center [244, 214] width 104 height 27
click at [253, 209] on span "Election submitted" at bounding box center [255, 215] width 72 height 12
click at [219, 233] on span "Aetna , Senior Supplemental Plan G" at bounding box center [221, 240] width 244 height 15
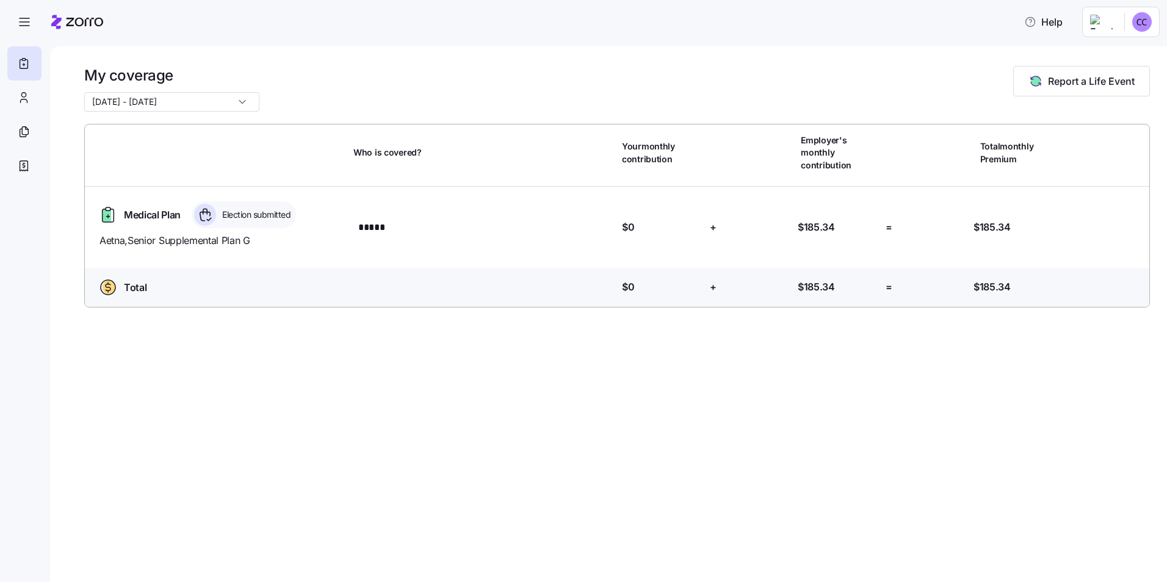
click at [216, 233] on span "Aetna , Senior Supplemental Plan G" at bounding box center [221, 240] width 244 height 15
click at [106, 233] on span "Aetna , Senior Supplemental Plan G" at bounding box center [221, 240] width 244 height 15
click at [1083, 81] on span "Report a Life Event" at bounding box center [1091, 81] width 87 height 15
click at [21, 96] on icon at bounding box center [23, 95] width 4 height 4
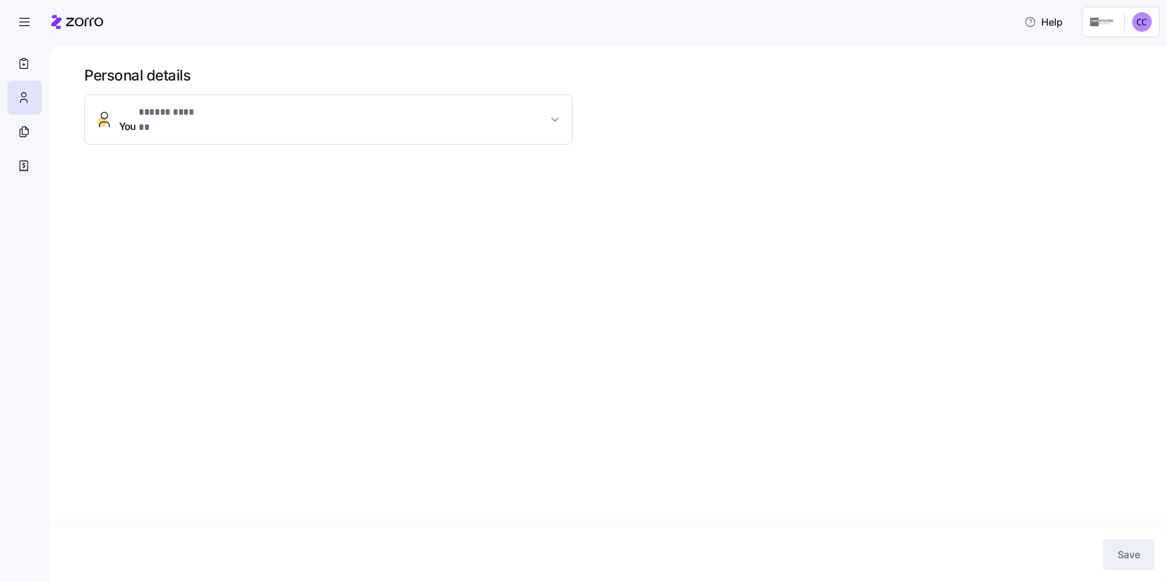
click at [127, 115] on span "You * ***** ****** *" at bounding box center [162, 119] width 87 height 29
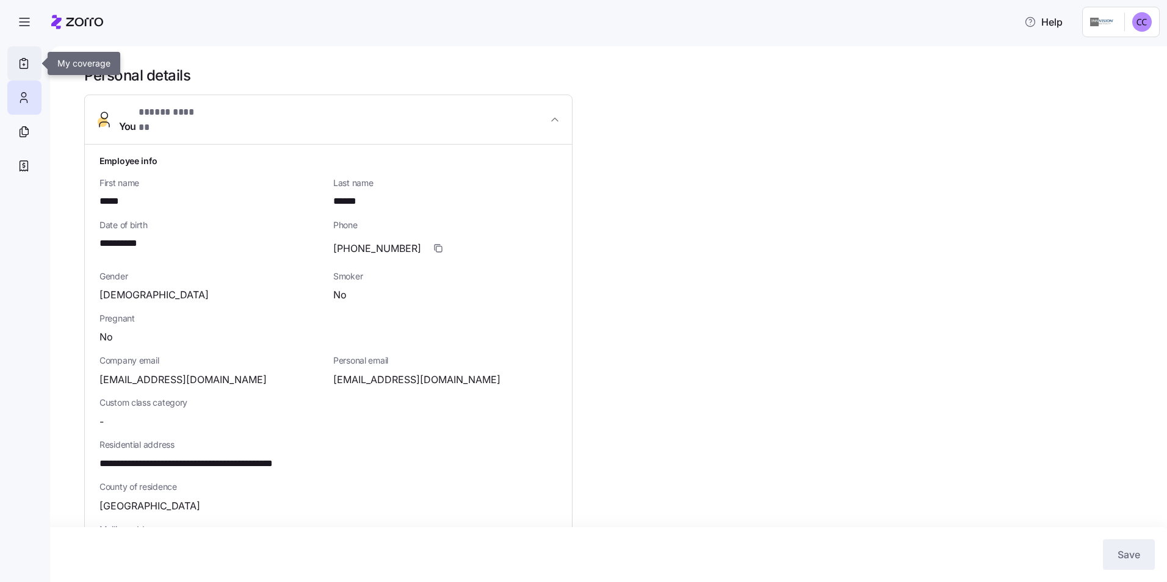
click at [24, 62] on icon at bounding box center [23, 63] width 13 height 15
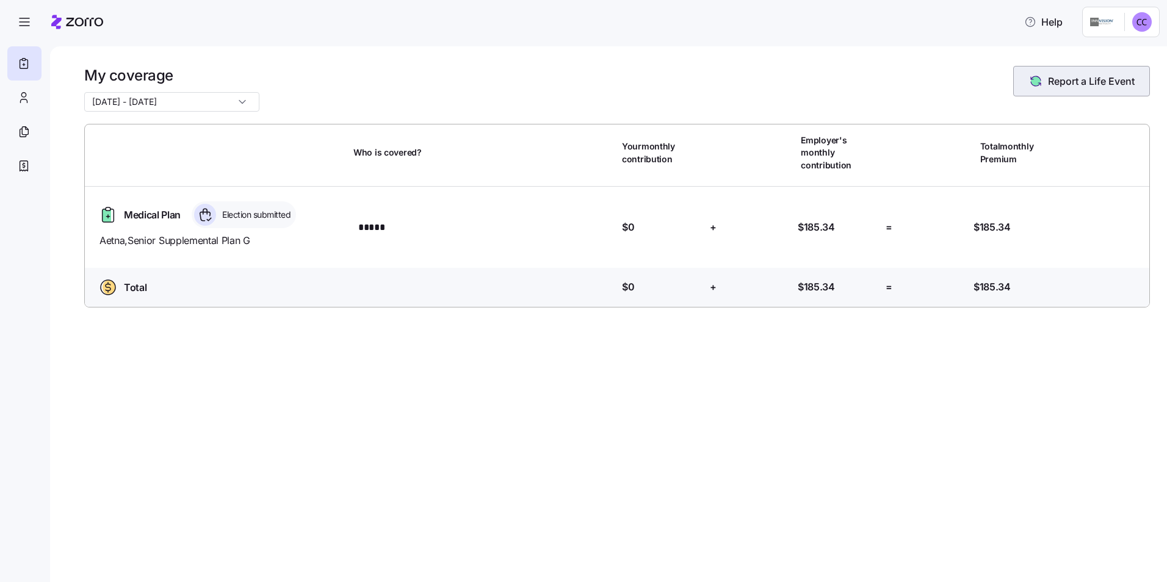
click at [1090, 79] on span "Report a Life Event" at bounding box center [1091, 81] width 87 height 15
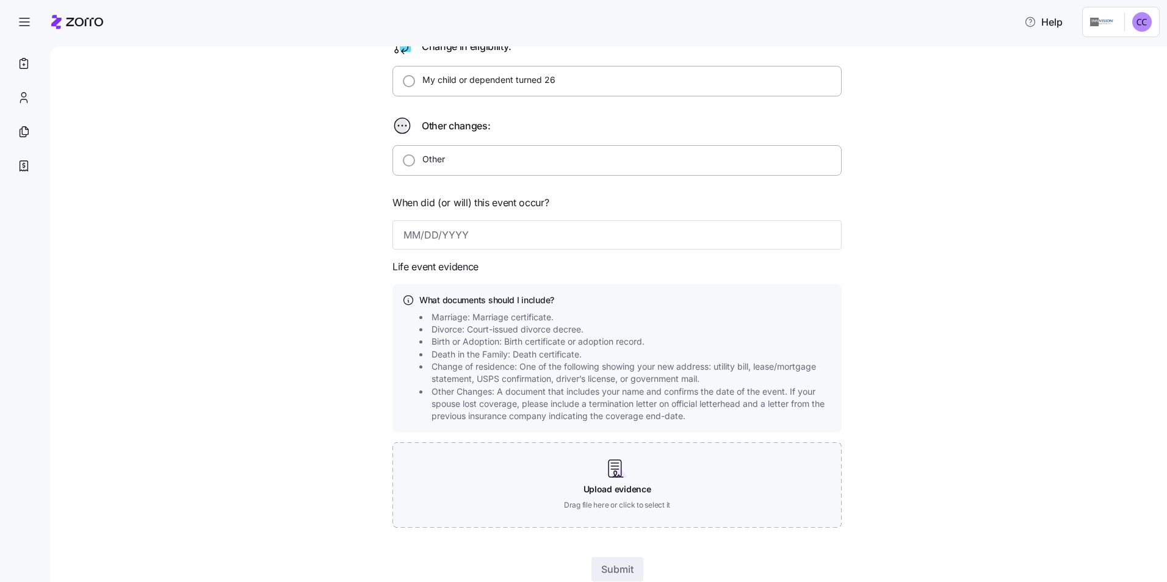
scroll to position [366, 0]
click at [406, 159] on input "Other" at bounding box center [409, 157] width 12 height 12
radio input "true"
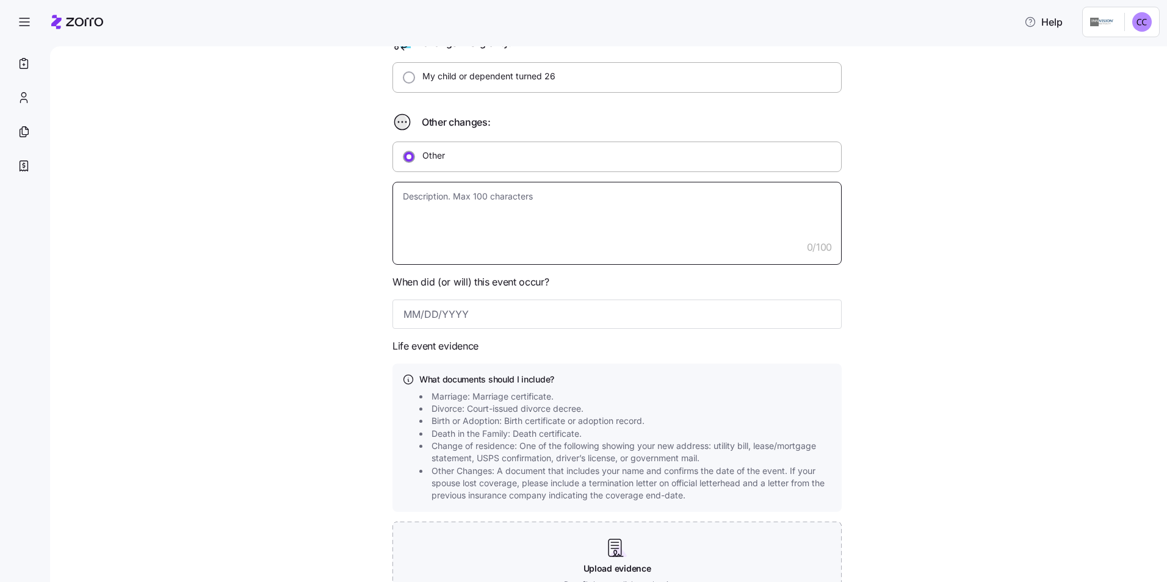
click at [406, 193] on textarea at bounding box center [616, 223] width 449 height 83
type textarea "x"
type textarea "E"
type textarea "x"
type textarea "El"
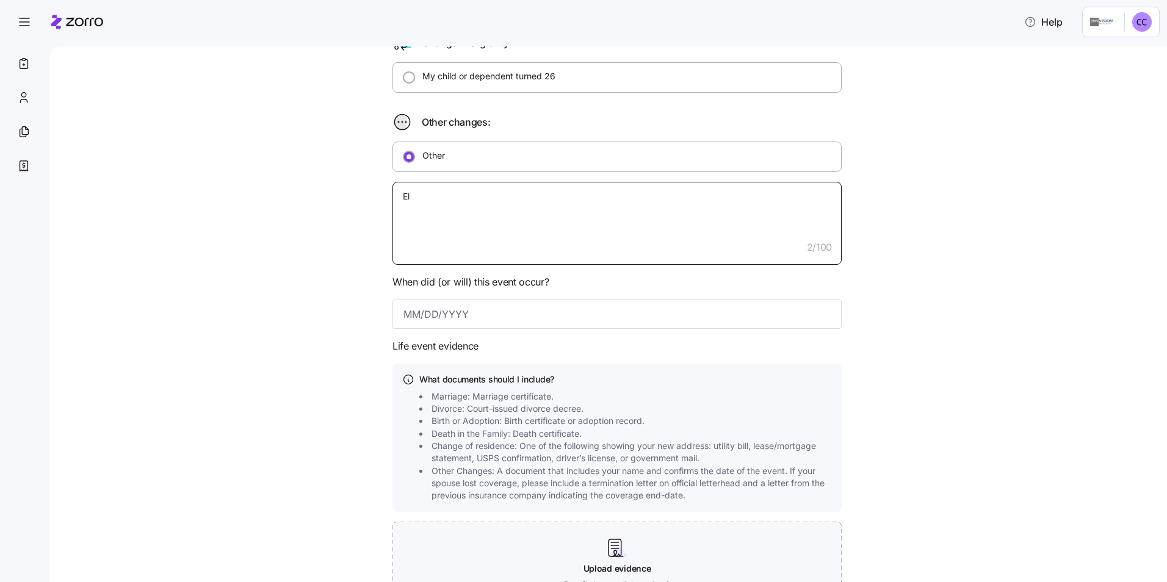
type textarea "x"
type textarea "Ele"
type textarea "x"
type textarea "Elei"
type textarea "x"
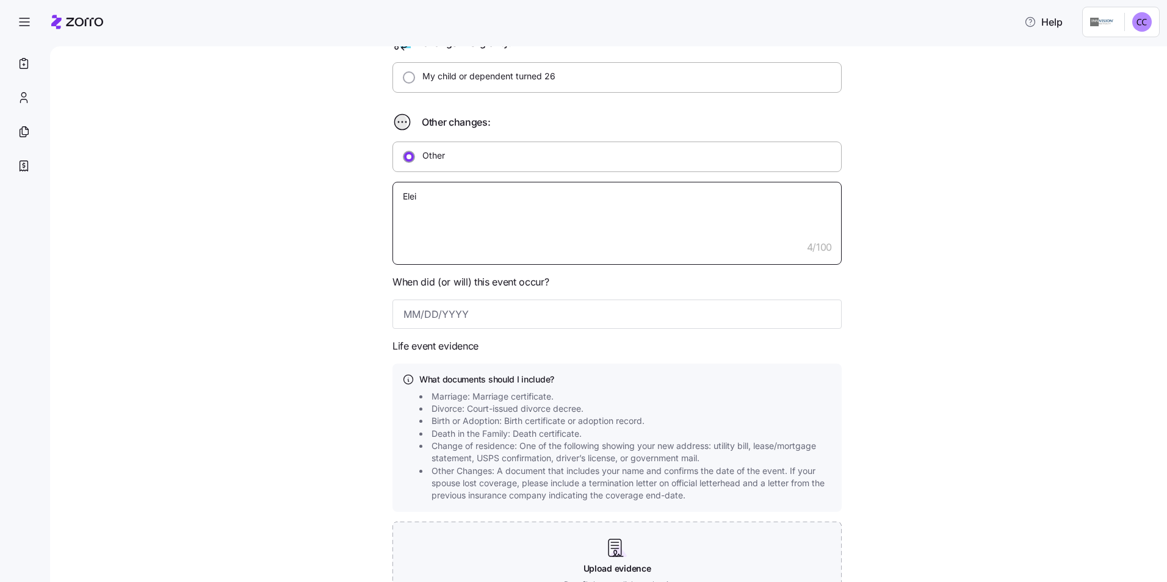
type textarea "Eleig"
type textarea "x"
type textarea "Eleigi"
type textarea "x"
type textarea "Eleigib"
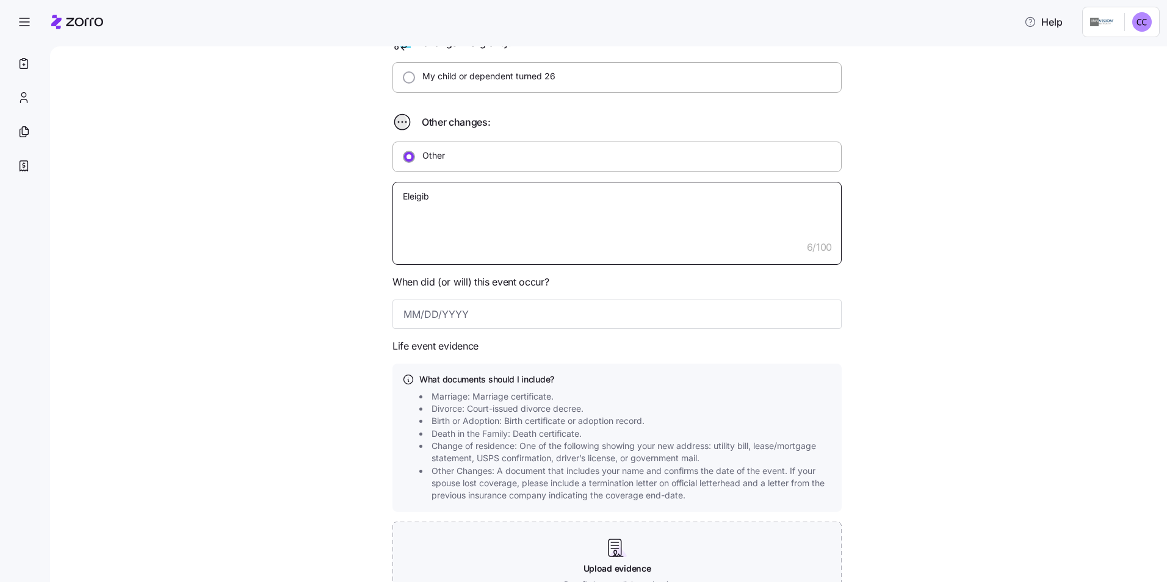
type textarea "x"
type textarea "Eleigiba"
type textarea "x"
type textarea "Eleigibal"
type textarea "x"
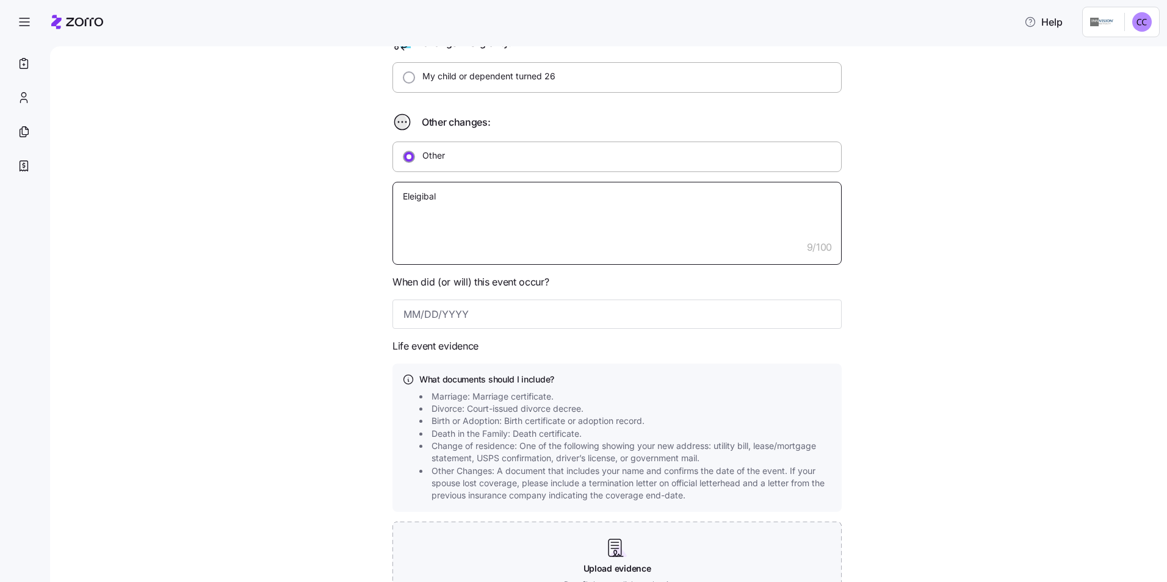
type textarea "Eleigibale"
type textarea "x"
type textarea "Eleigibale"
type textarea "x"
type textarea "Eleigibale"
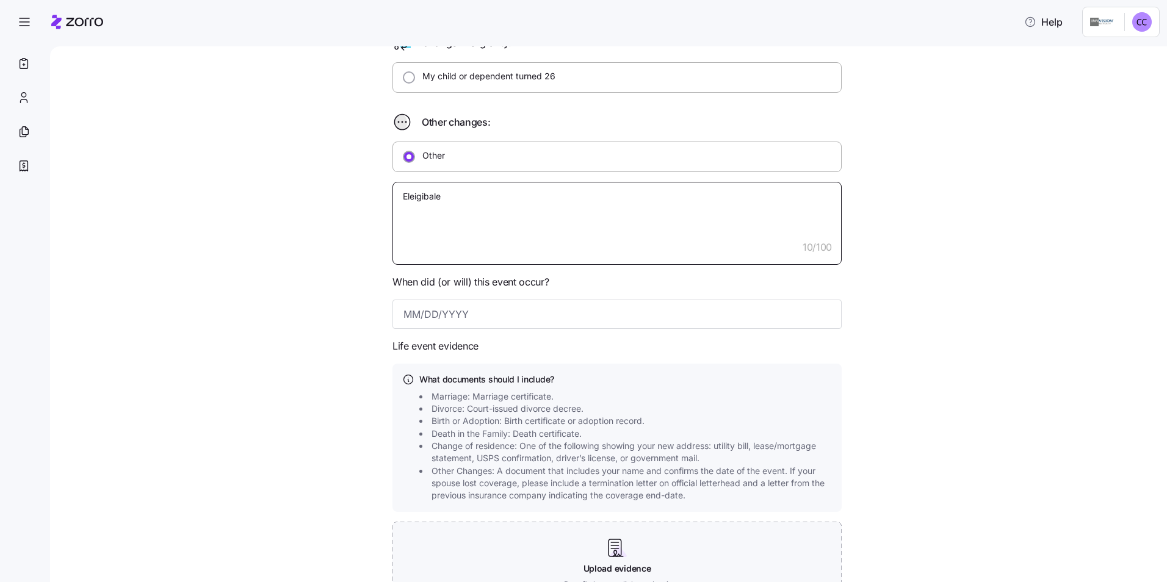
type textarea "x"
type textarea "Eleigibal"
type textarea "x"
type textarea "Eleigiba"
type textarea "x"
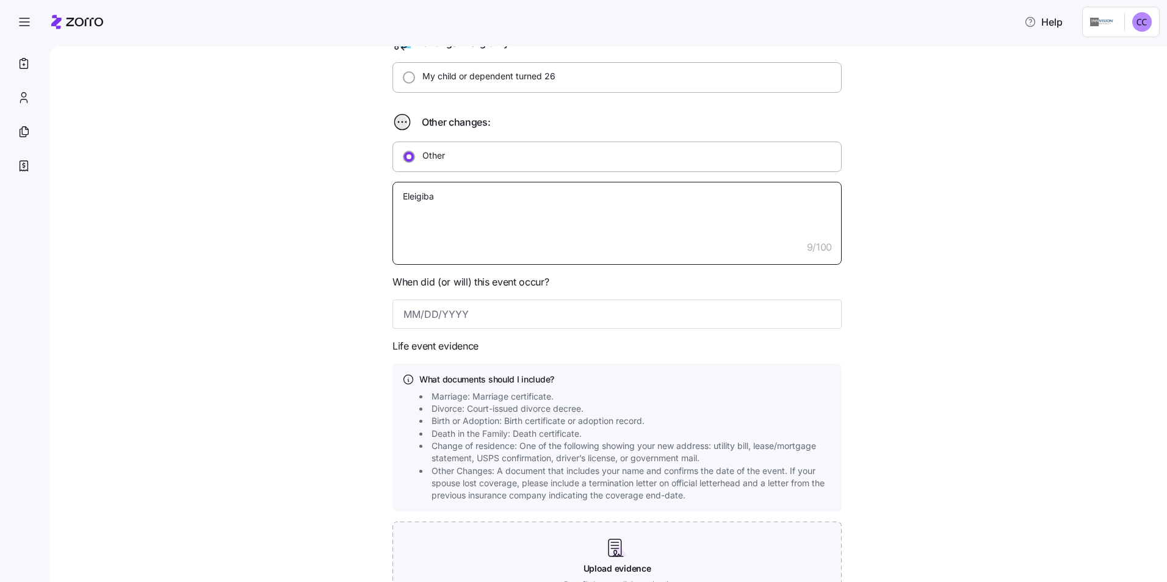
type textarea "Eleigib"
type textarea "x"
type textarea "Eleigi"
type textarea "x"
type textarea "Eleig"
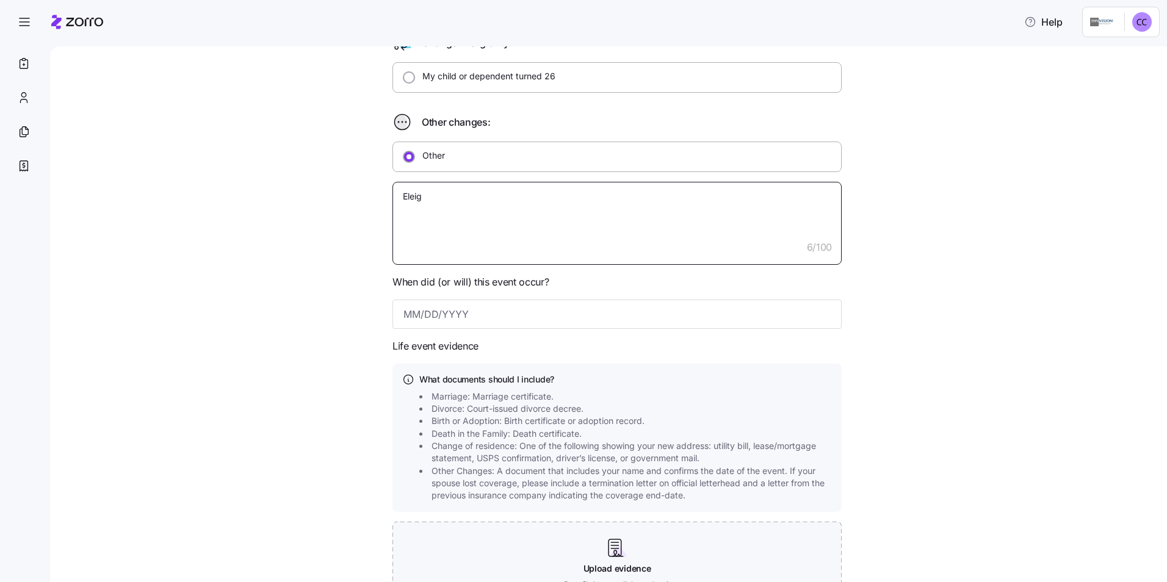
type textarea "x"
type textarea "Elei"
type textarea "x"
type textarea "Ele"
type textarea "x"
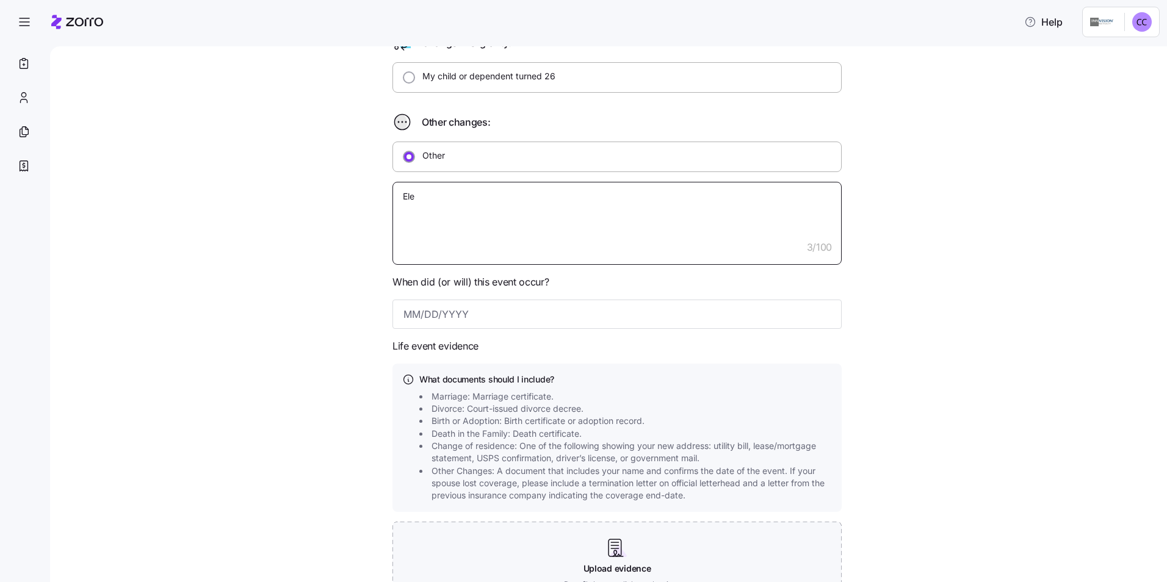
type textarea "El"
type textarea "x"
type textarea "[PERSON_NAME]"
type textarea "x"
type textarea "El"
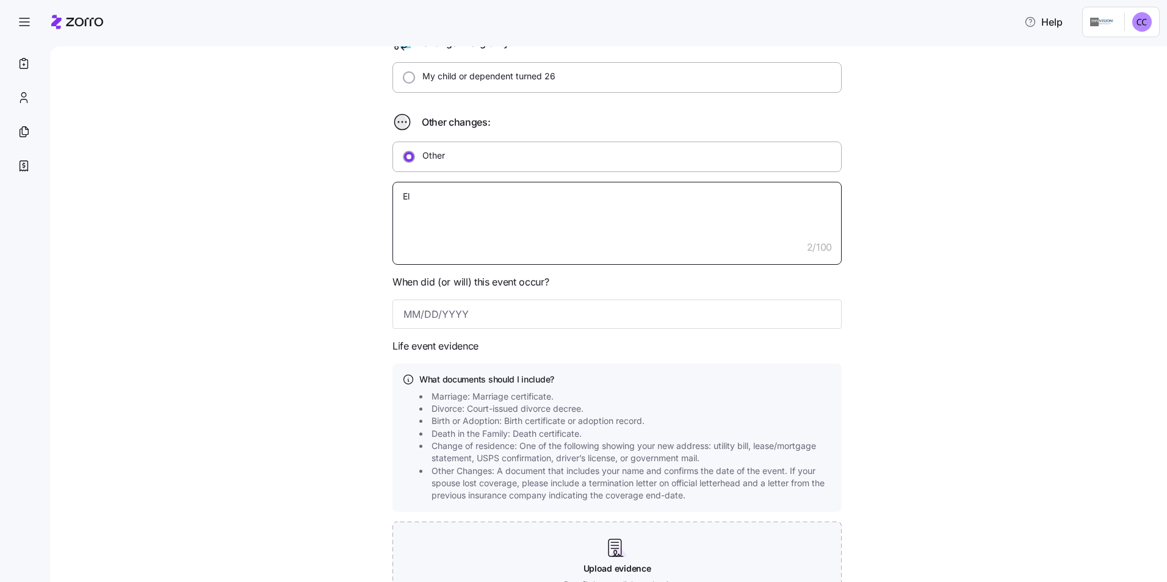
type textarea "x"
type textarea "E"
type textarea "x"
type textarea "E"
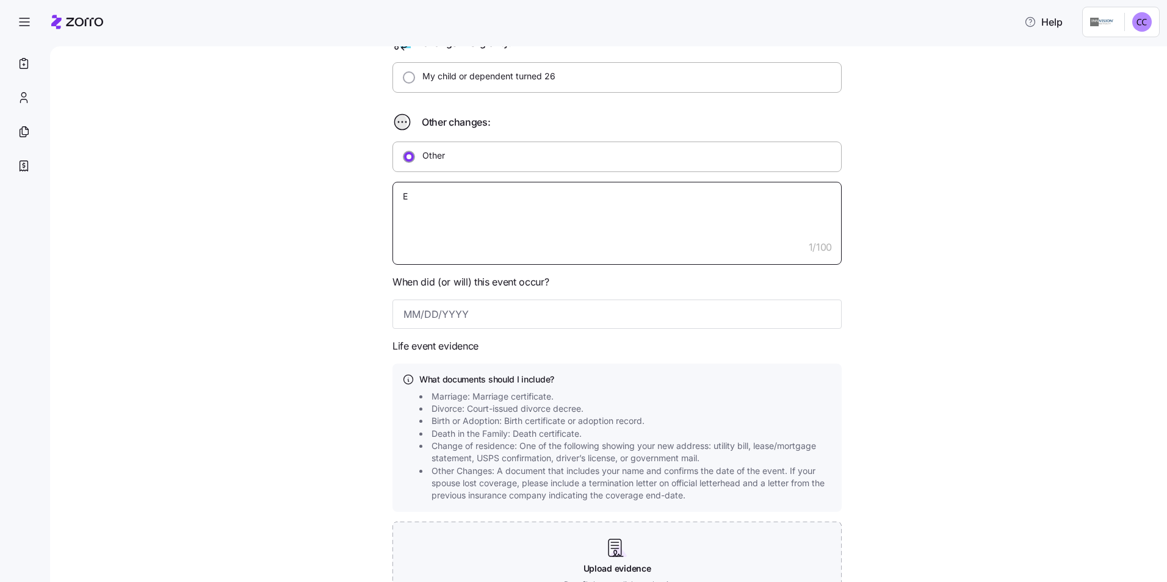
type textarea "x"
type textarea "El"
type textarea "x"
type textarea "[PERSON_NAME]"
type textarea "x"
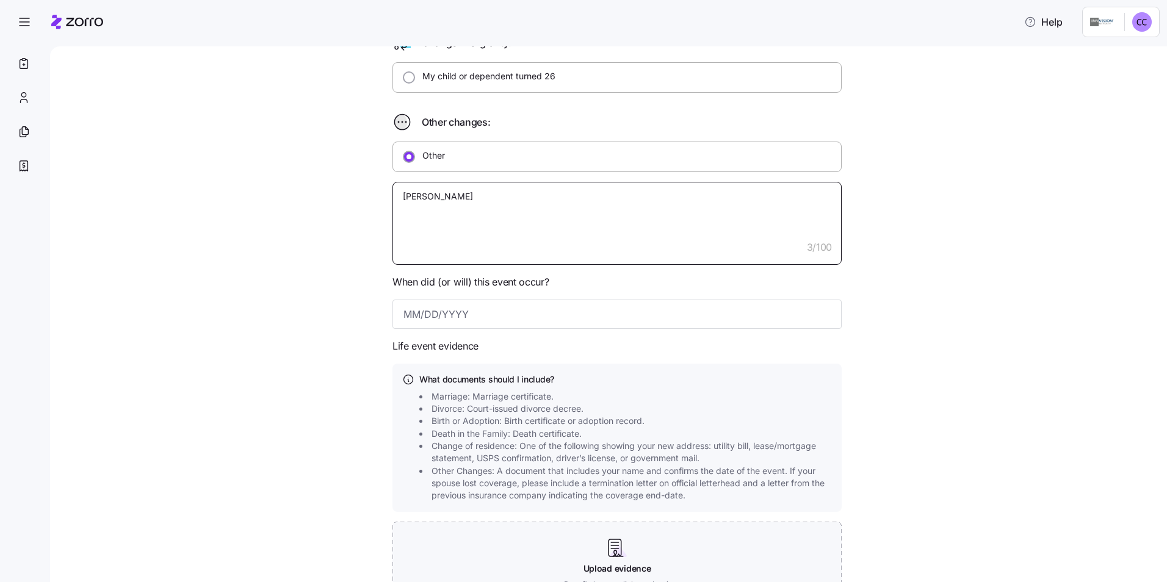
type textarea "Elig"
type textarea "x"
type textarea "Eliga"
type textarea "x"
type textarea "Eligab"
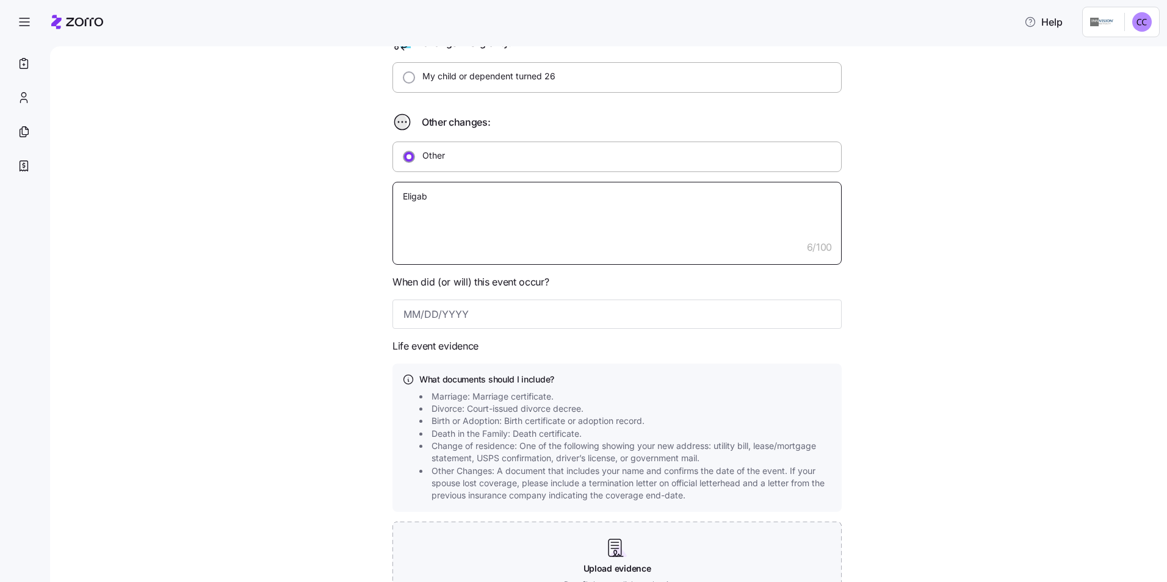
type textarea "x"
type textarea "Eligabl"
type textarea "x"
type textarea "Eligable"
type textarea "x"
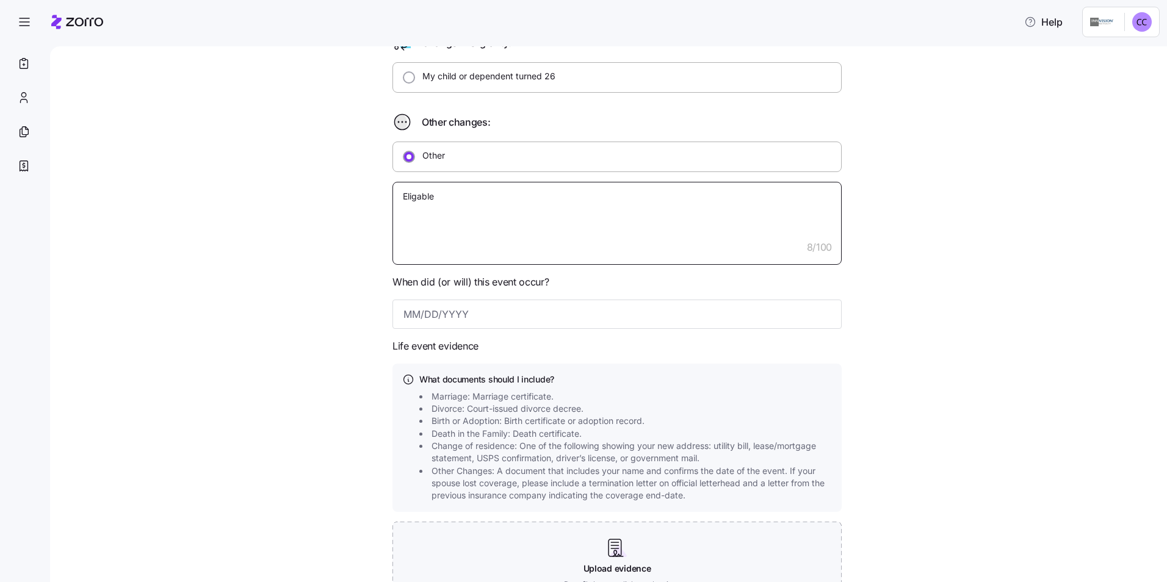
type textarea "Eligable"
type textarea "x"
type textarea "Eligible"
type textarea "x"
type textarea "Eligible"
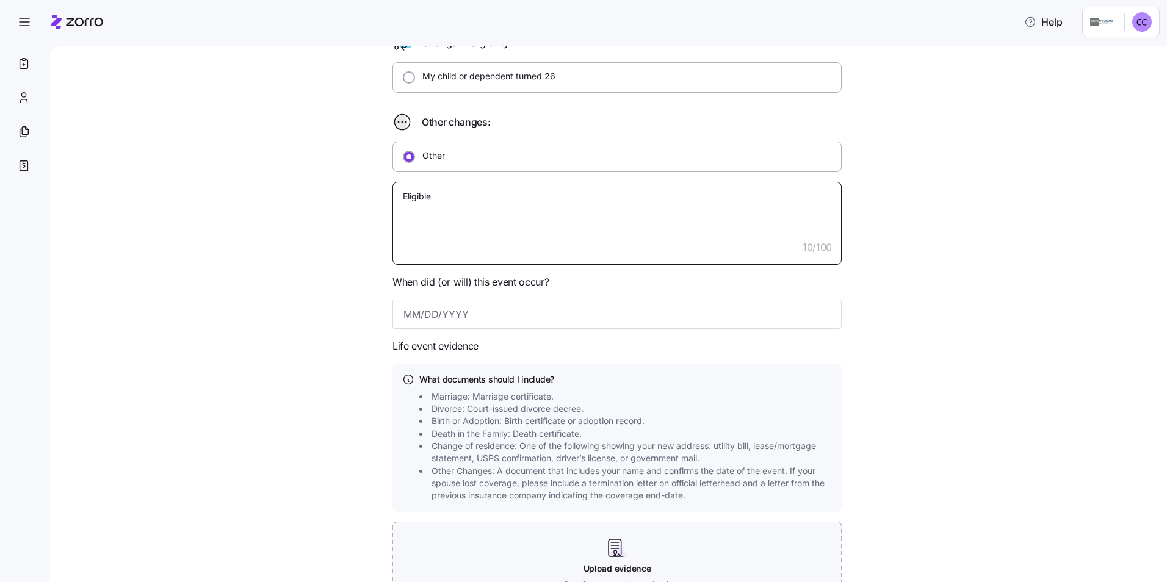
type textarea "x"
type textarea "Eligible f"
type textarea "x"
type textarea "Eligible fo"
type textarea "x"
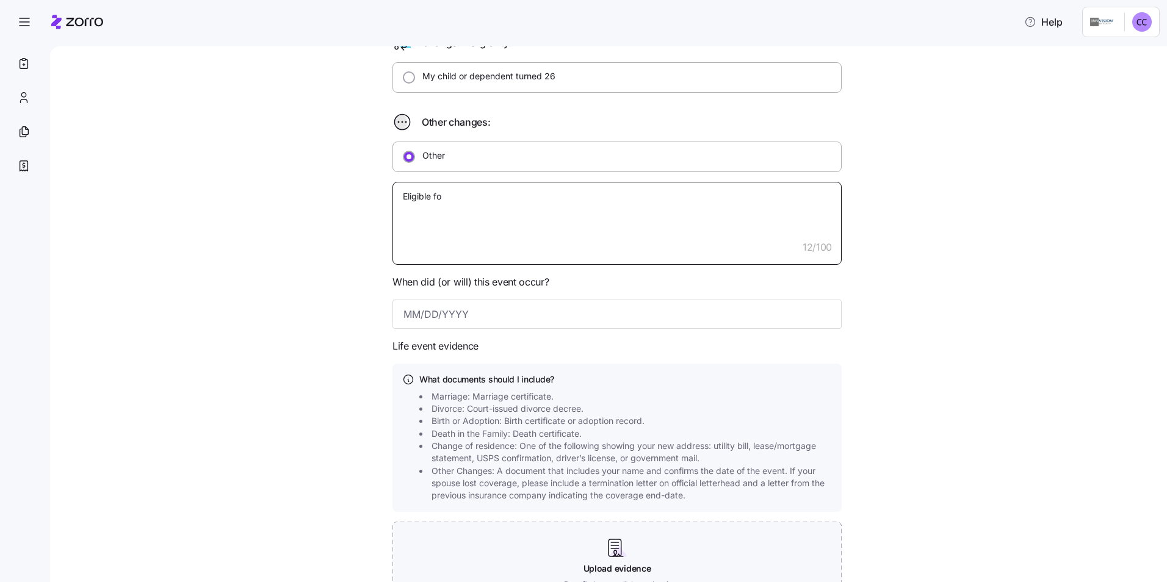
type textarea "Eligible for"
type textarea "x"
type textarea "Eligible for"
type textarea "x"
type textarea "Eligible for M"
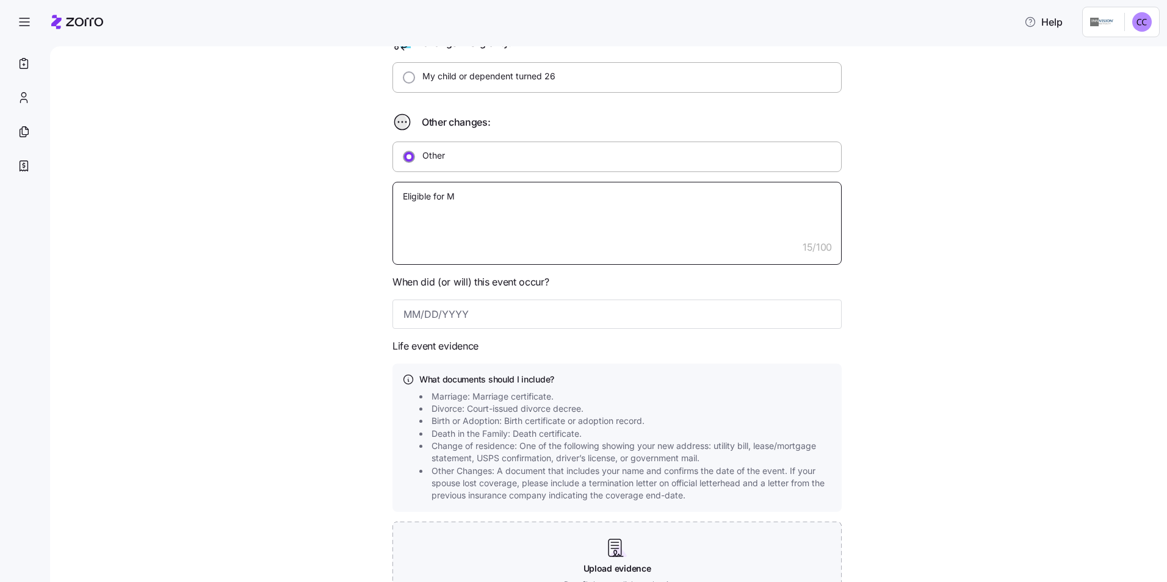
type textarea "x"
type textarea "Eligible for Me"
type textarea "x"
type textarea "Eligible for Med"
type textarea "x"
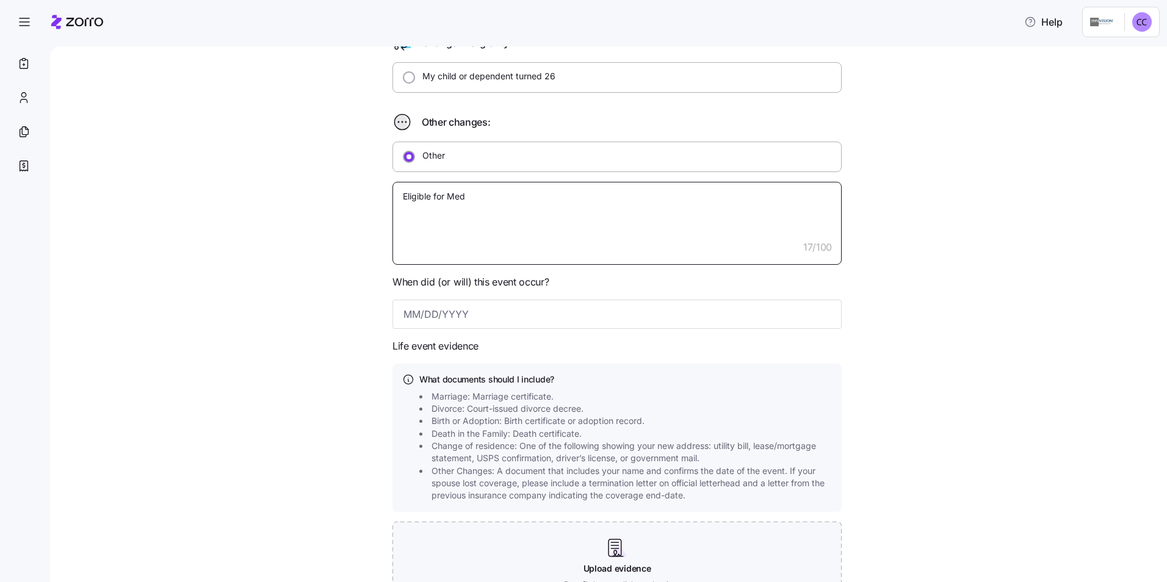
type textarea "Eligible for Medi"
type textarea "x"
type textarea "Eligible for Medic"
type textarea "x"
type textarea "Eligible for Medica"
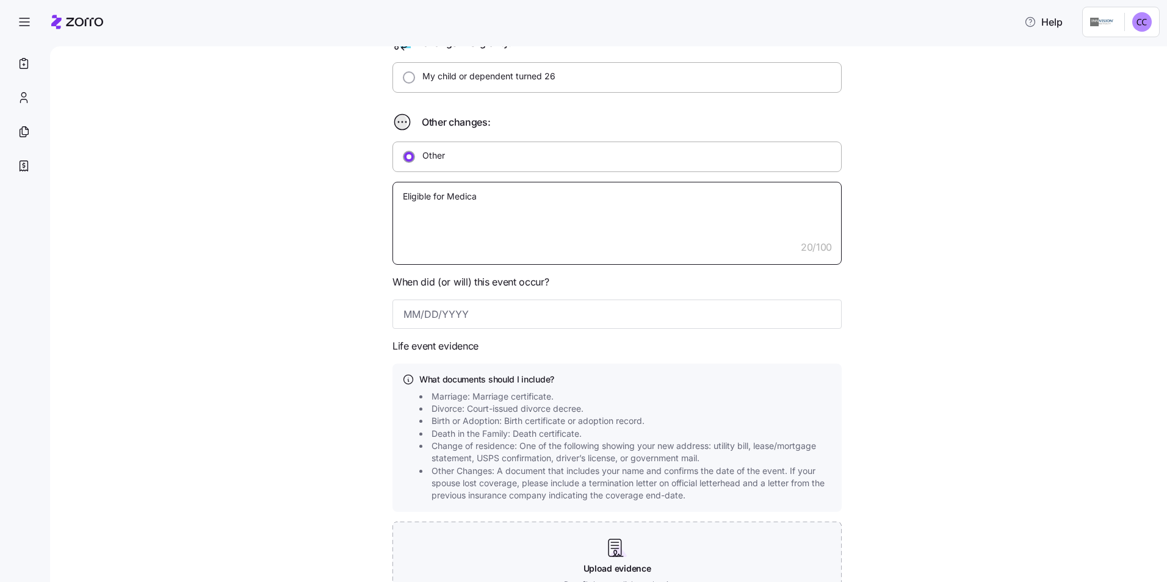
type textarea "x"
type textarea "Eligible for Medicar"
type textarea "x"
type textarea "Eligible for Medicare"
type textarea "x"
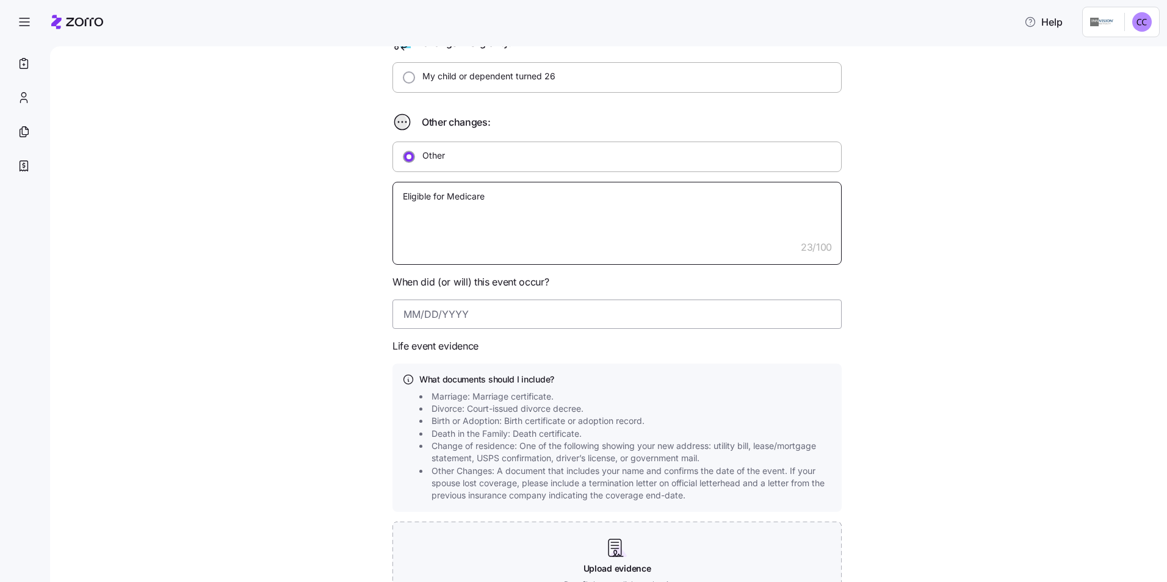
type textarea "Eligible for Medicare"
click at [519, 320] on input at bounding box center [616, 314] width 449 height 29
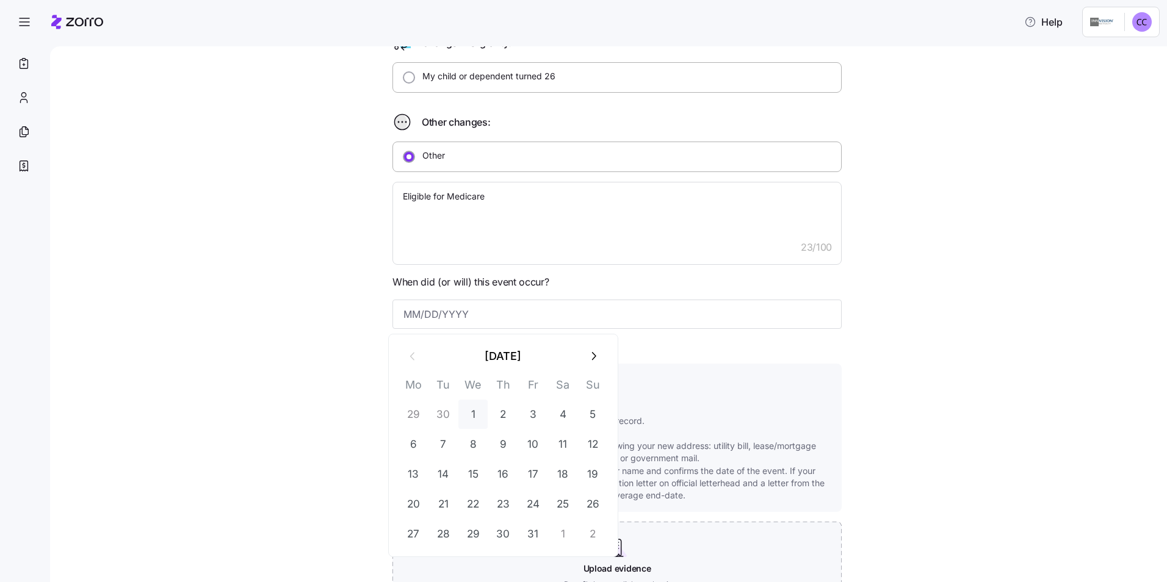
click at [473, 413] on button "1" at bounding box center [472, 414] width 29 height 29
type textarea "x"
type input "[DATE]"
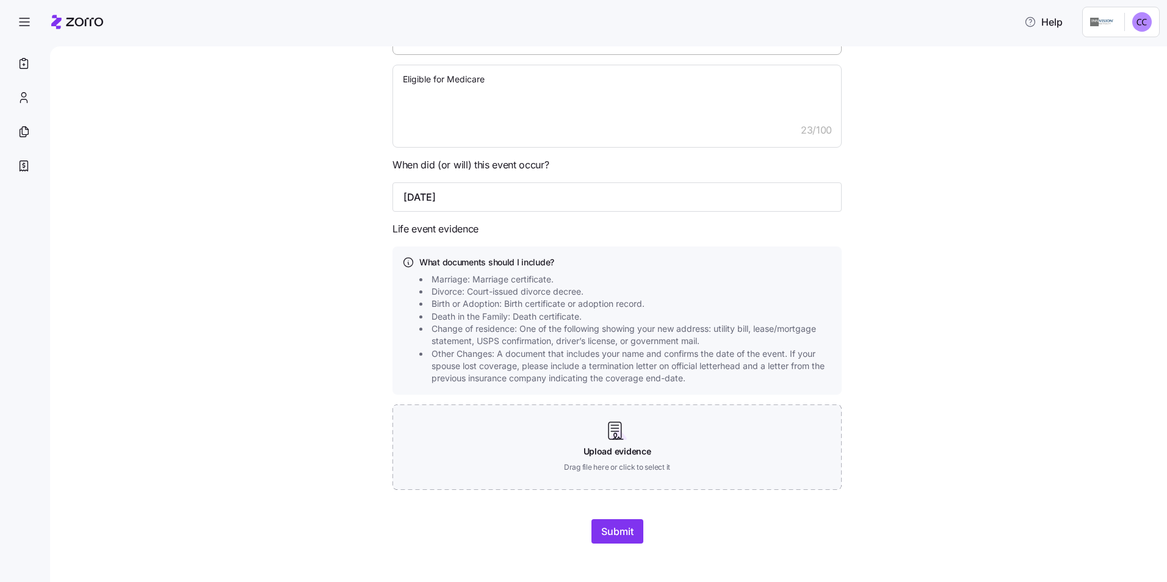
scroll to position [488, 0]
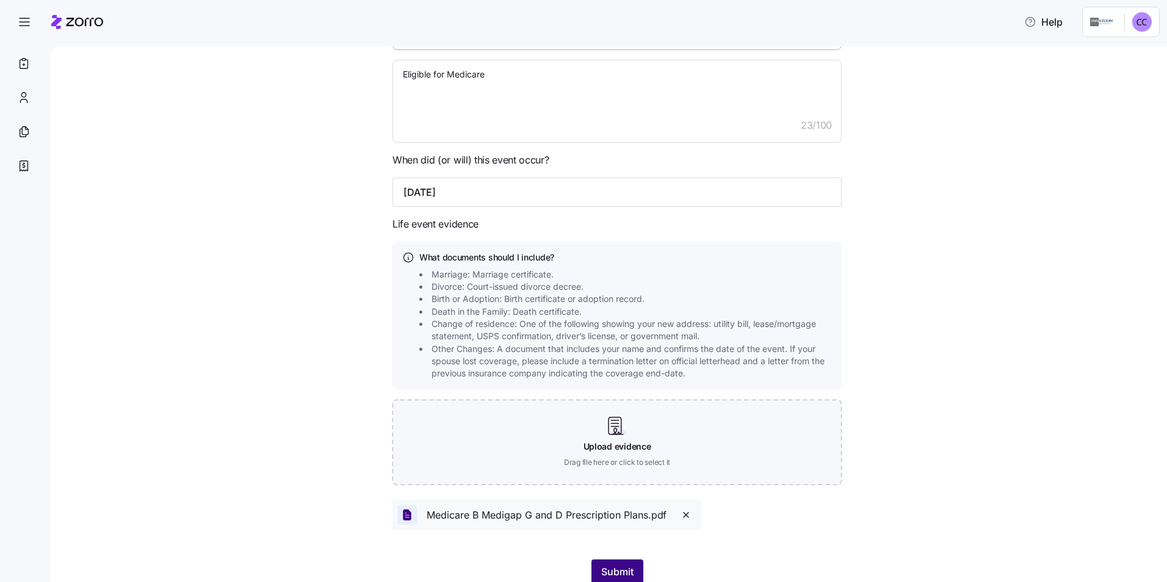
click at [613, 571] on span "Submit" at bounding box center [617, 572] width 32 height 15
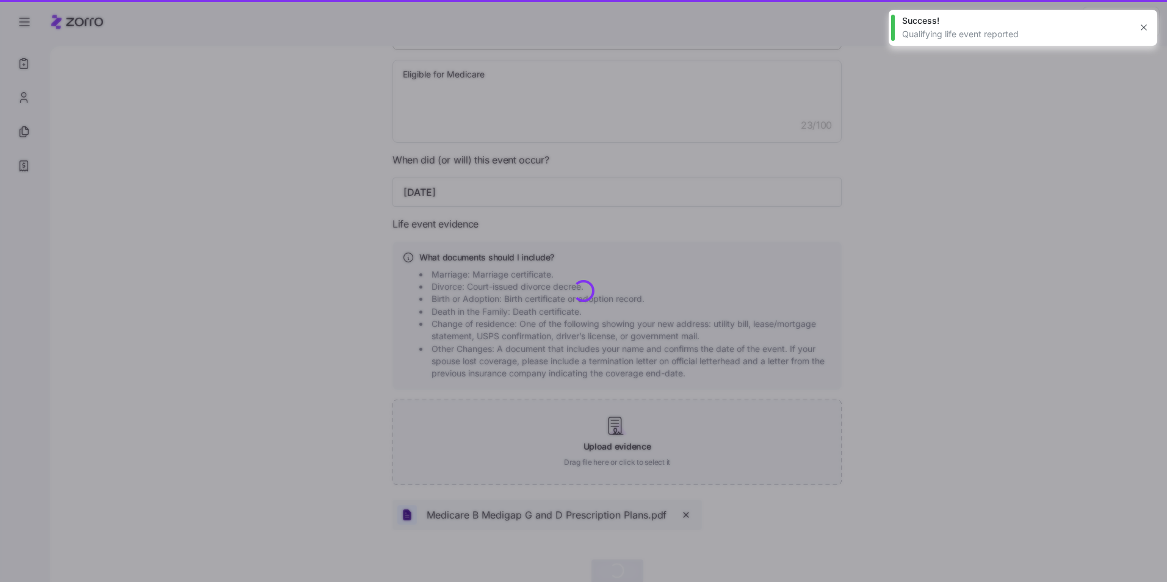
type textarea "x"
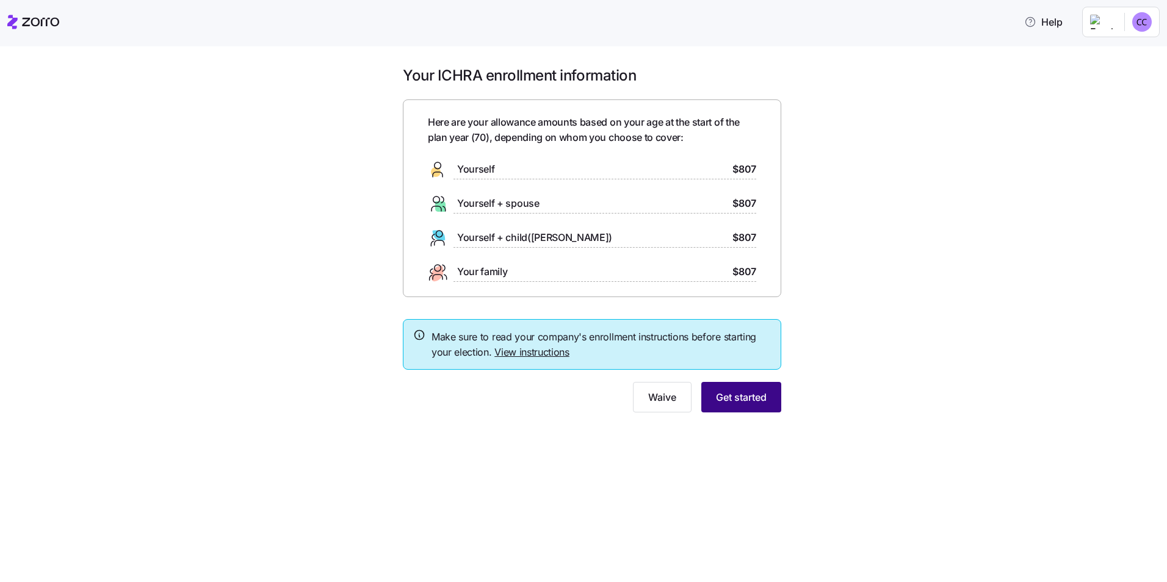
click at [741, 403] on span "Get started" at bounding box center [741, 397] width 51 height 15
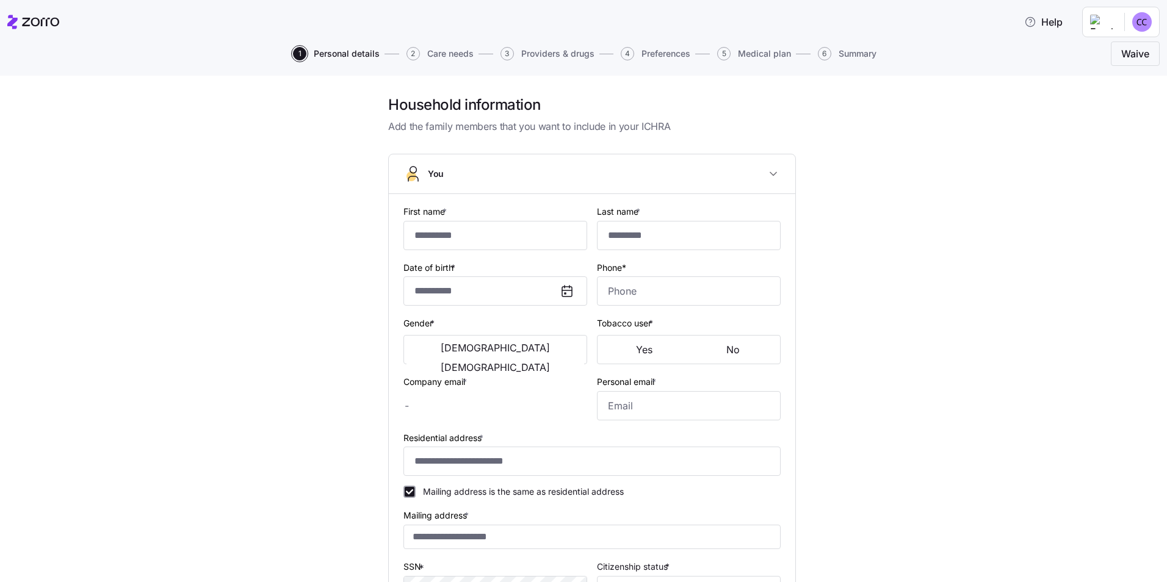
type input "*****"
type input "******"
type input "[EMAIL_ADDRESS][DOMAIN_NAME]"
type input "**********"
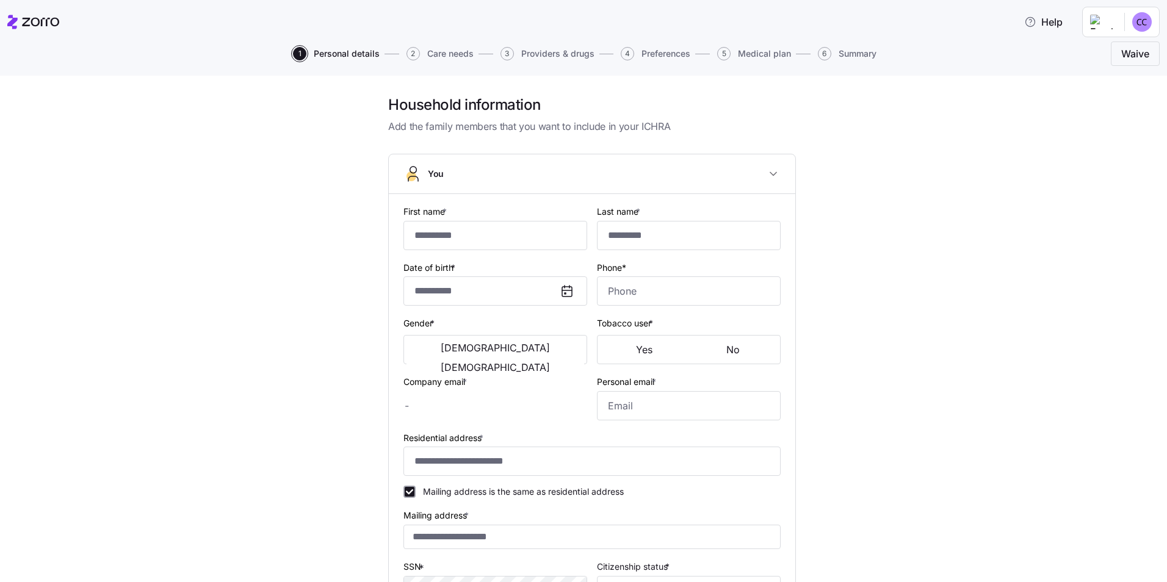
checkbox input "true"
type input "**********"
type input "[PHONE_NUMBER]"
type input "[DEMOGRAPHIC_DATA] citizen"
type input "Single"
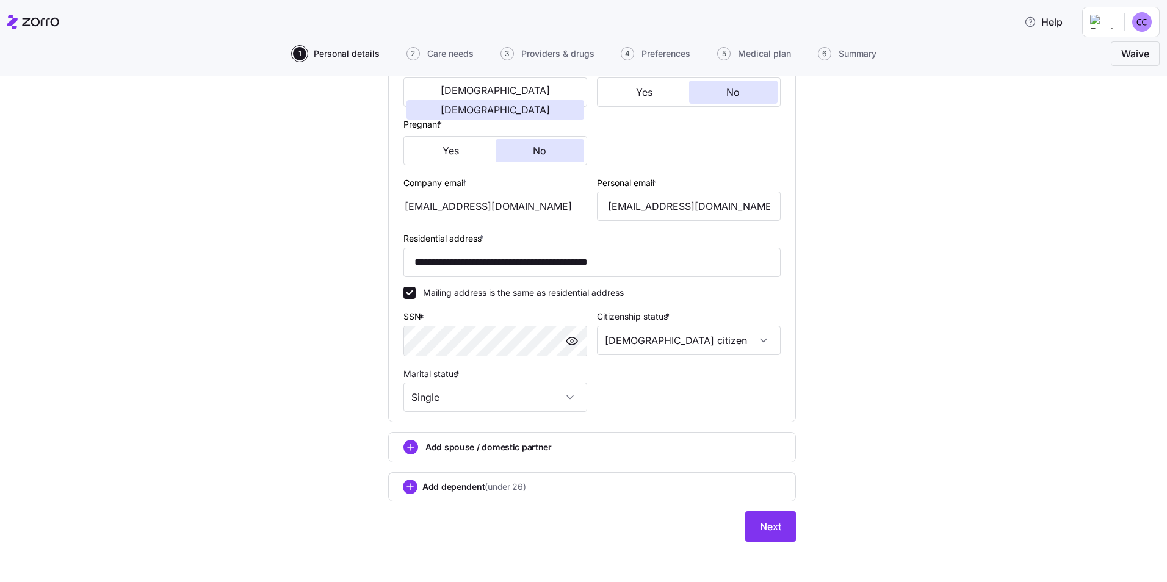
scroll to position [261, 0]
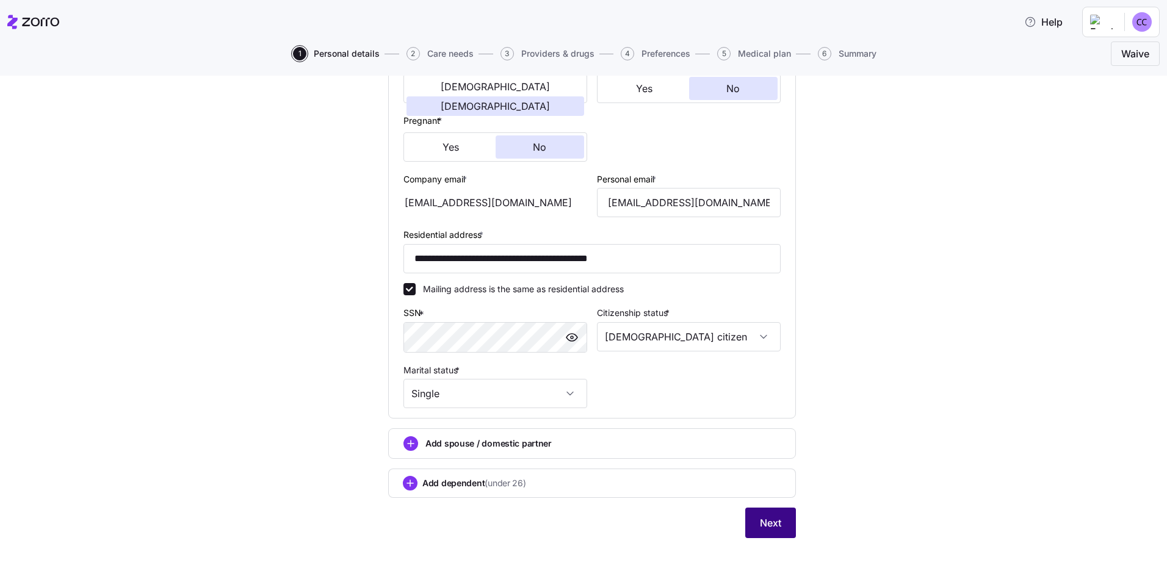
click at [760, 521] on span "Next" at bounding box center [770, 523] width 21 height 15
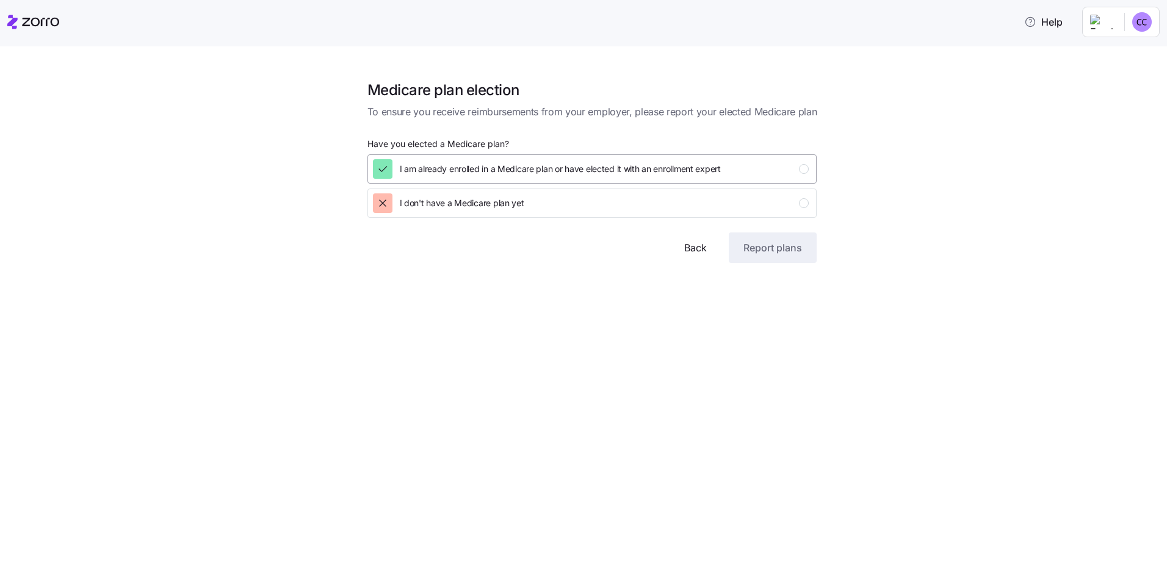
click at [381, 165] on icon "button" at bounding box center [383, 169] width 12 height 12
click at [788, 248] on span "Report plans" at bounding box center [772, 247] width 59 height 15
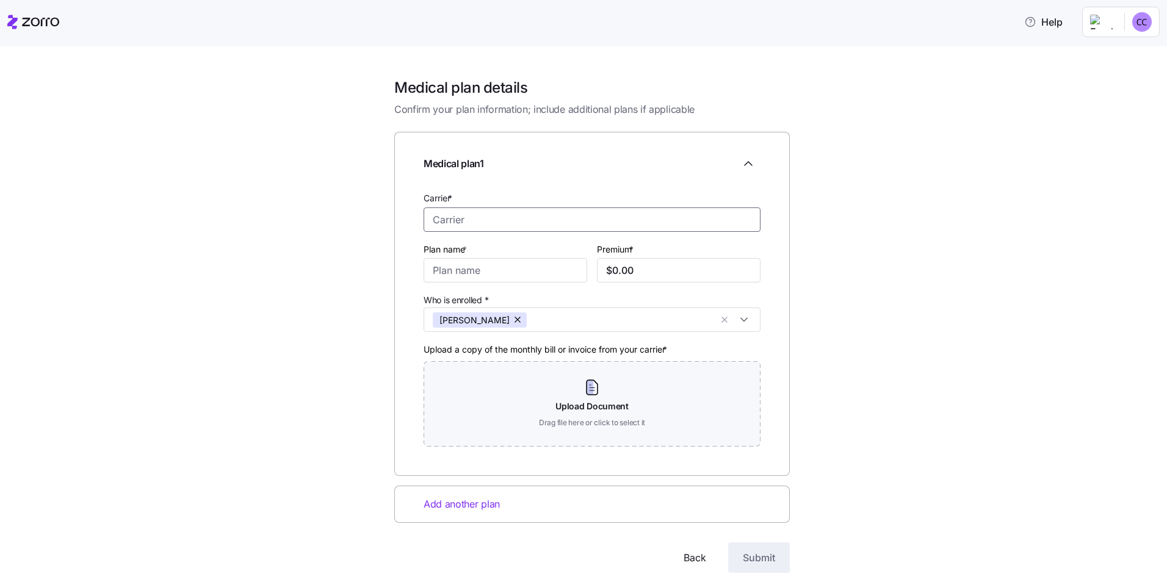
click at [446, 218] on input "Carrier *" at bounding box center [592, 220] width 337 height 24
click at [446, 252] on span "Aetna" at bounding box center [443, 252] width 26 height 15
type input "Aetna"
click at [435, 269] on input "Plan name *" at bounding box center [506, 270] width 164 height 24
type input "Senior Supplemental Plan G"
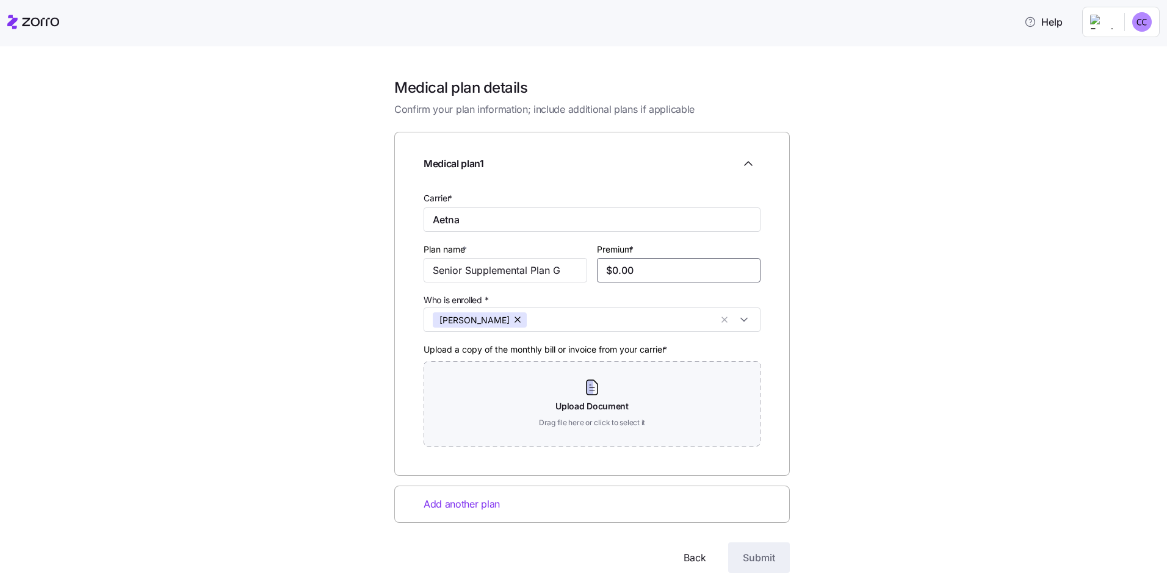
click at [635, 272] on input "$0.00" at bounding box center [679, 270] width 164 height 24
type input "$0.00"
type input "$185.34"
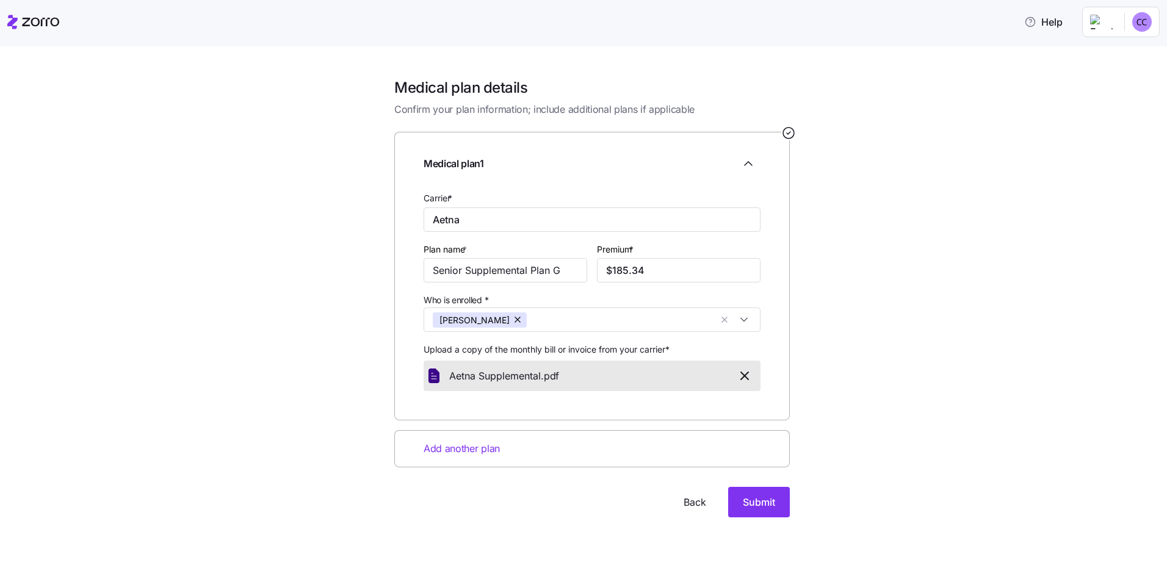
click at [432, 450] on span "Add another plan" at bounding box center [462, 448] width 76 height 15
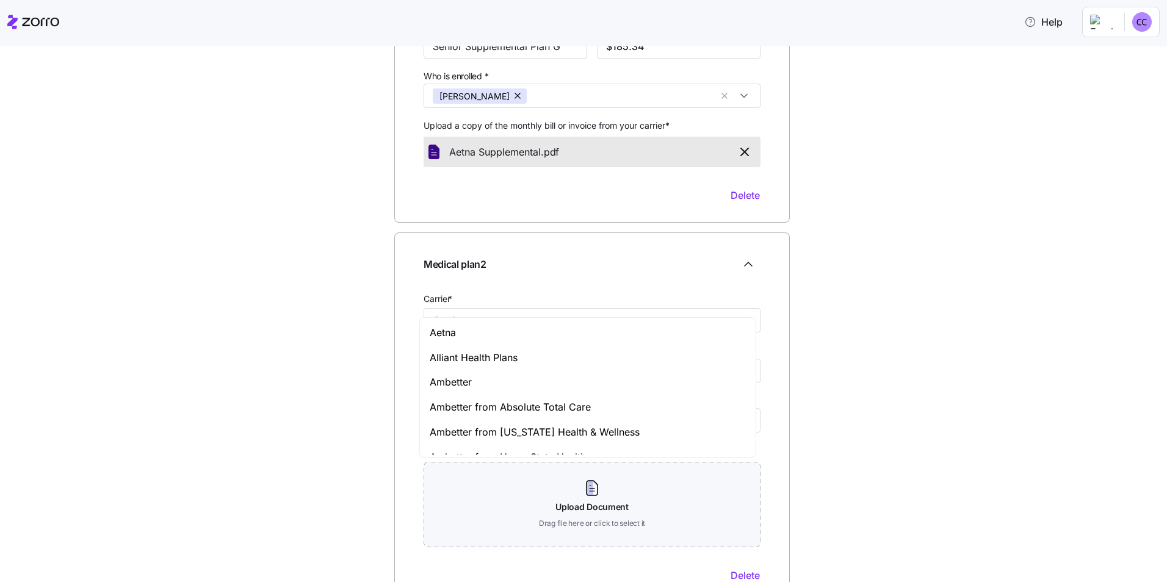
scroll to position [244, 0]
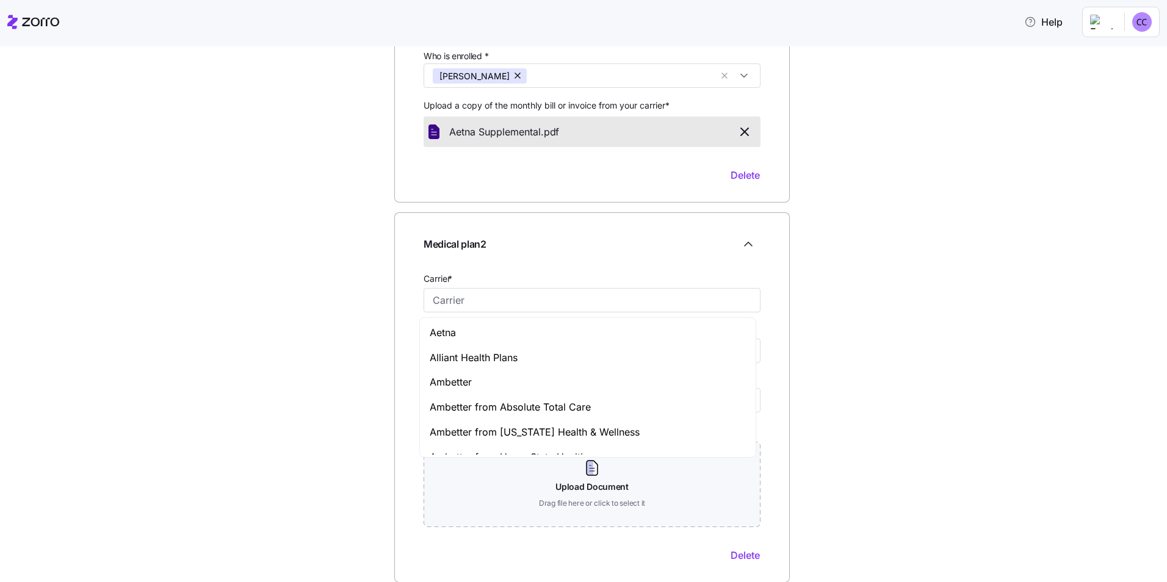
click at [443, 330] on span "Aetna" at bounding box center [443, 332] width 26 height 15
type input "Aetna"
click at [436, 350] on input "Plan name *" at bounding box center [506, 351] width 164 height 24
type input "Silver Scripts Prescription"
click at [640, 350] on input "$0.00" at bounding box center [679, 351] width 164 height 24
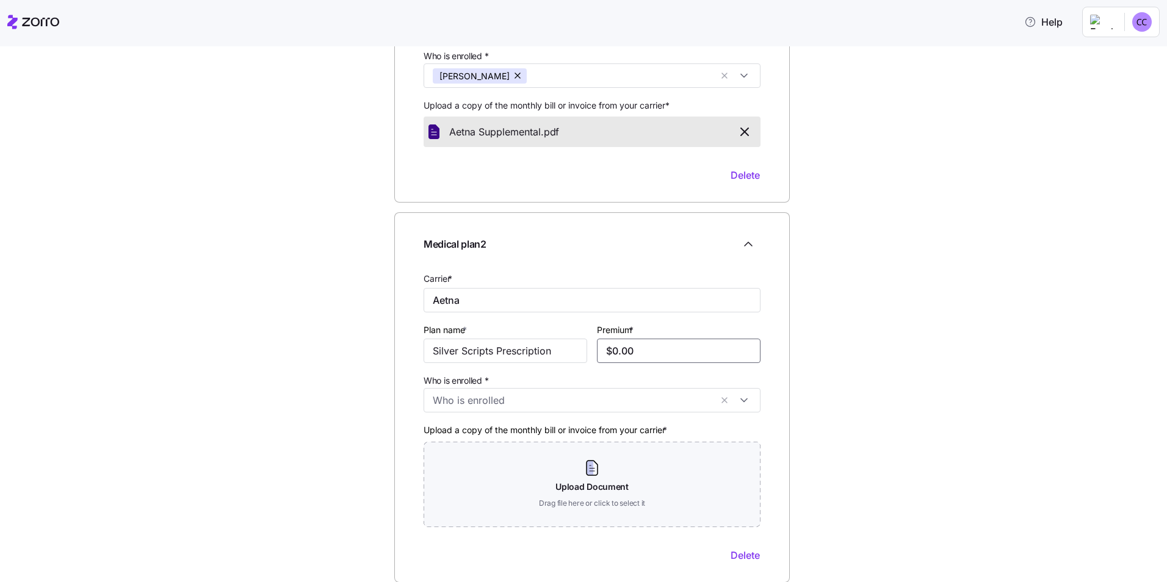
drag, startPoint x: 634, startPoint y: 350, endPoint x: 603, endPoint y: 352, distance: 31.2
click at [603, 352] on input "$0.00" at bounding box center [679, 351] width 164 height 24
type input "$5.00"
type input "$50.40"
click at [433, 399] on input "Who is enrolled *" at bounding box center [572, 400] width 278 height 16
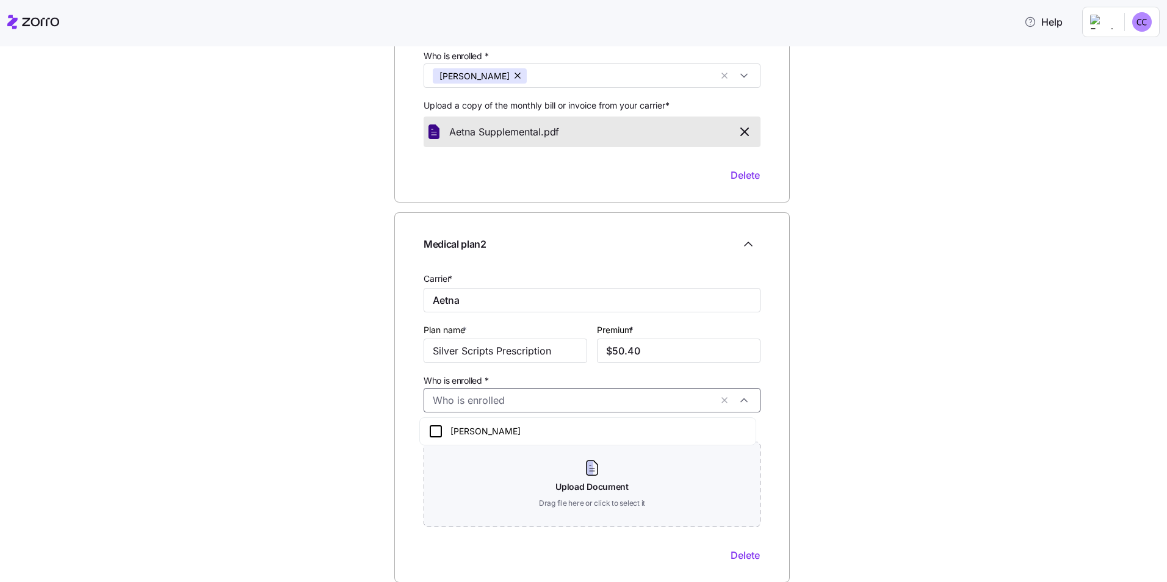
click at [436, 430] on icon at bounding box center [435, 431] width 15 height 15
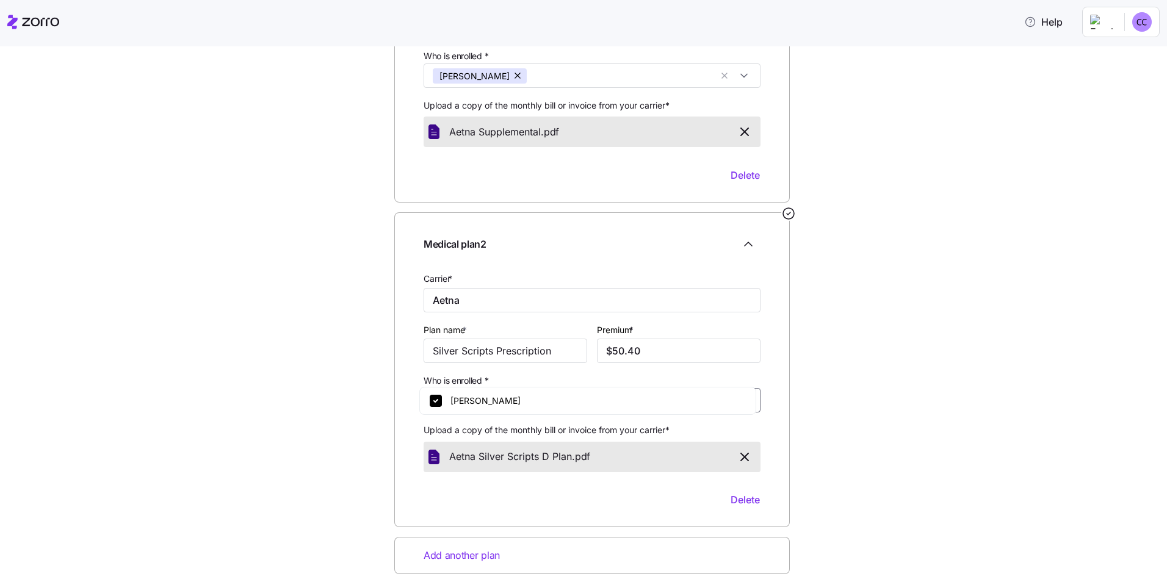
scroll to position [330, 0]
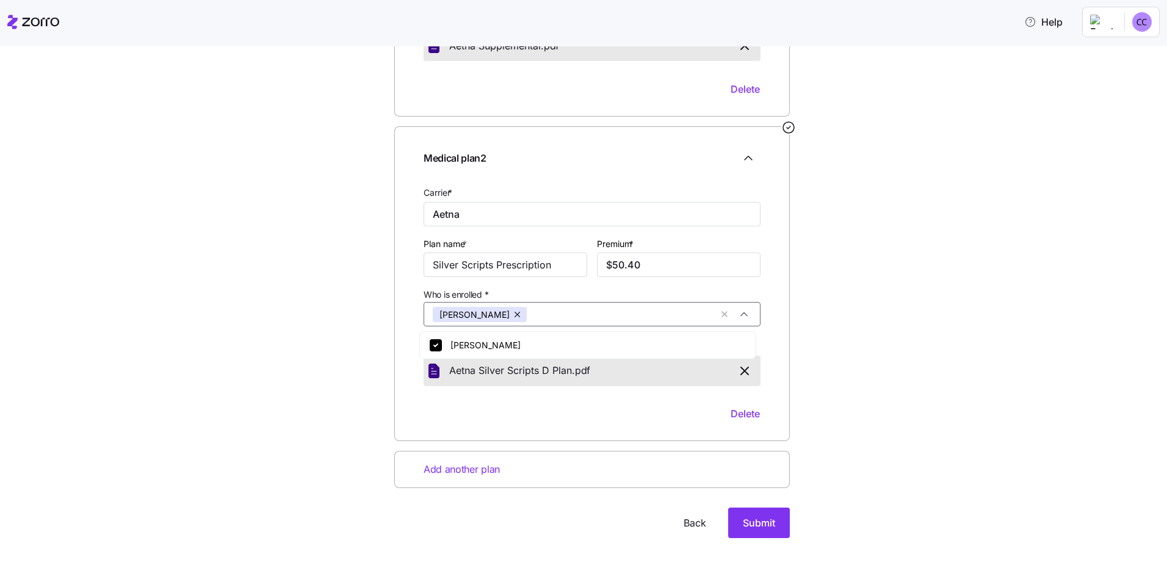
click at [453, 465] on span "Add another plan" at bounding box center [462, 469] width 76 height 15
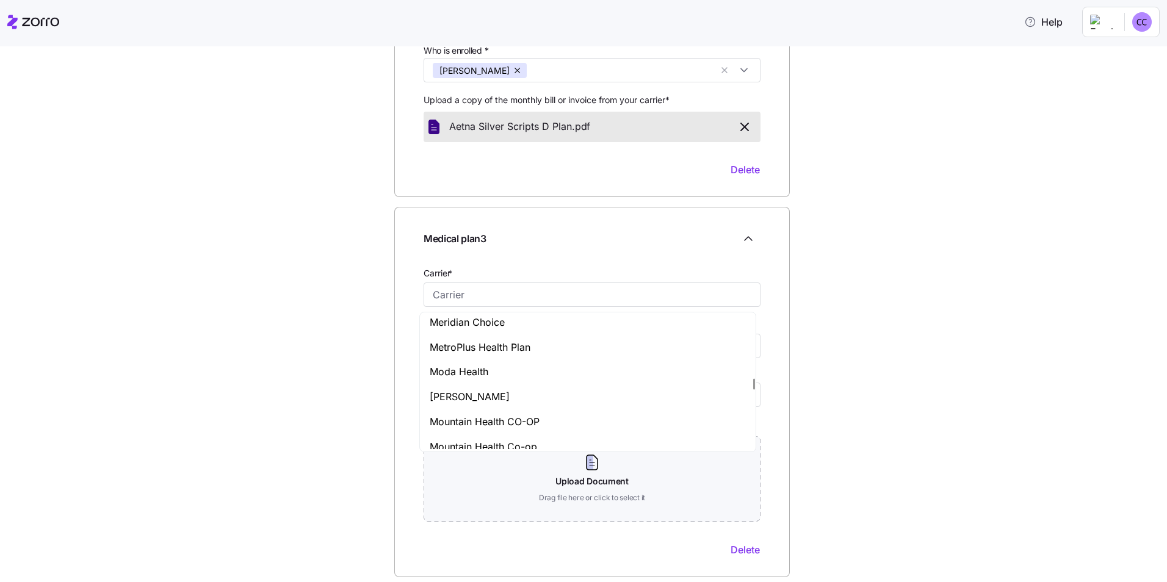
scroll to position [3174, 0]
click at [436, 293] on input "Carrier *" at bounding box center [592, 295] width 337 height 24
click at [432, 293] on input "Carrier *" at bounding box center [592, 295] width 337 height 24
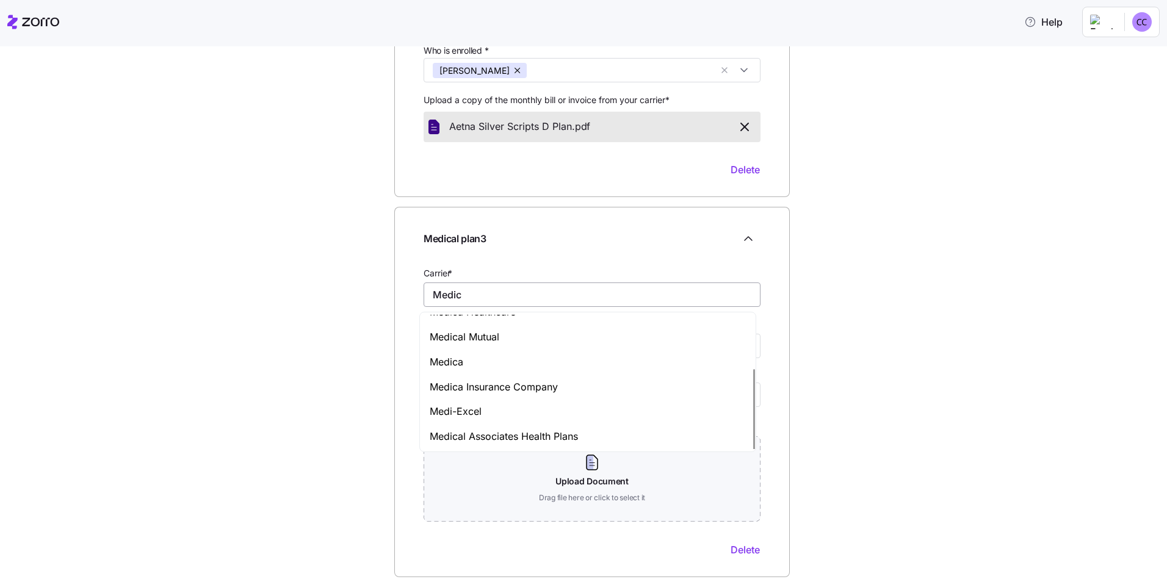
scroll to position [65, 0]
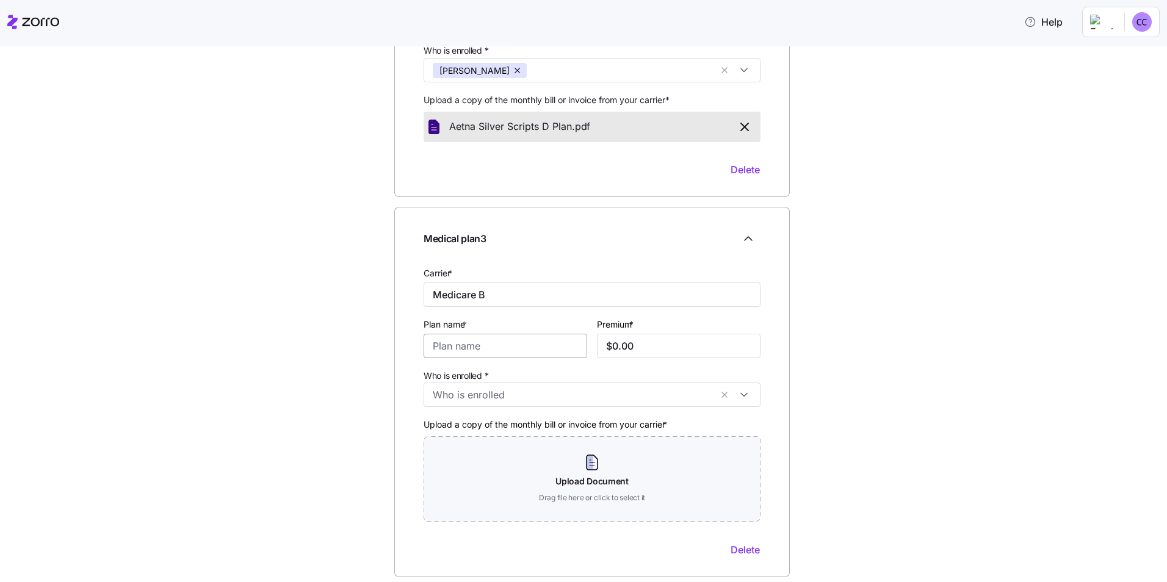
type input "Medicare B"
click at [427, 345] on input "Plan name *" at bounding box center [506, 346] width 164 height 24
type input "Medicare B"
click at [623, 345] on input "$0.00" at bounding box center [679, 346] width 164 height 24
drag, startPoint x: 644, startPoint y: 342, endPoint x: 575, endPoint y: 347, distance: 69.1
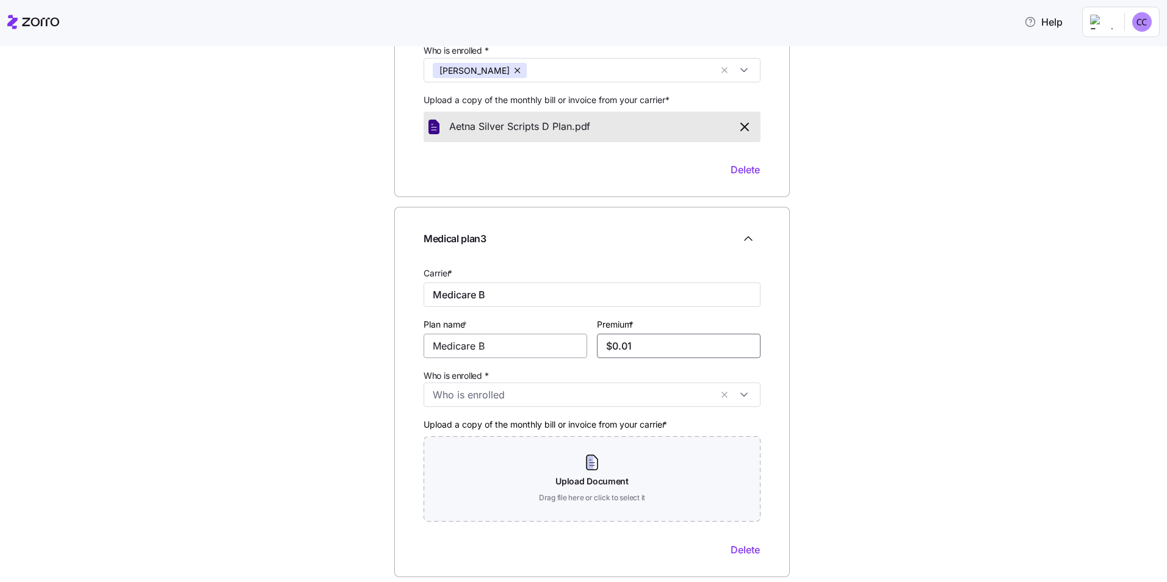
click at [575, 347] on div "Carrier * Medicare B Plan name * Medicare B Premium * $0.01 Who is enrolled * U…" at bounding box center [592, 412] width 347 height 302
type input "$185.00"
click at [471, 389] on input "Who is enrolled *" at bounding box center [572, 396] width 278 height 16
click at [437, 427] on icon at bounding box center [435, 426] width 15 height 15
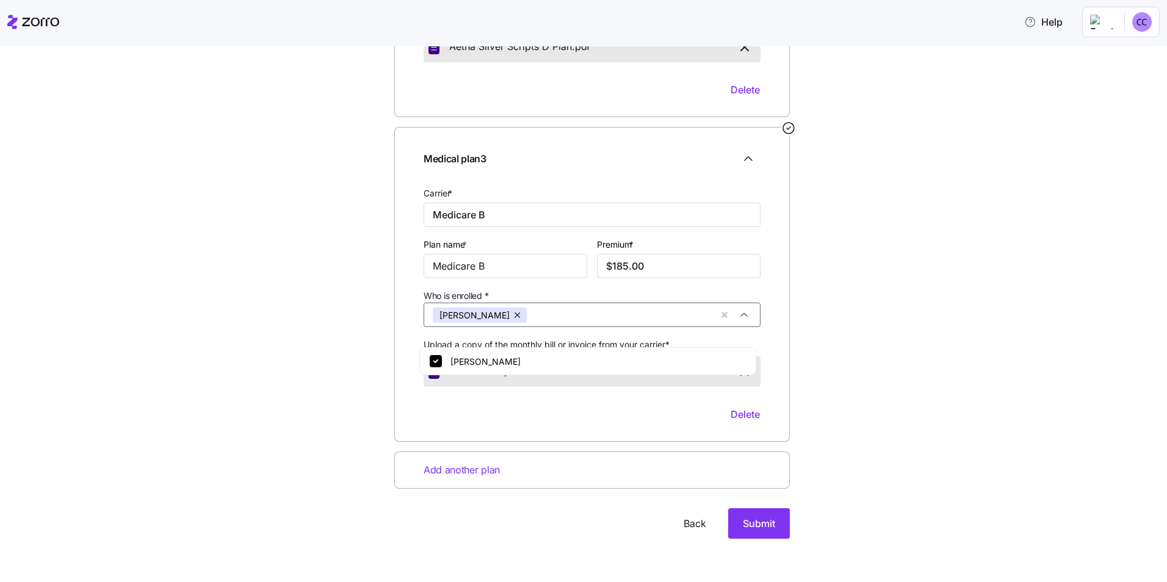
scroll to position [655, 0]
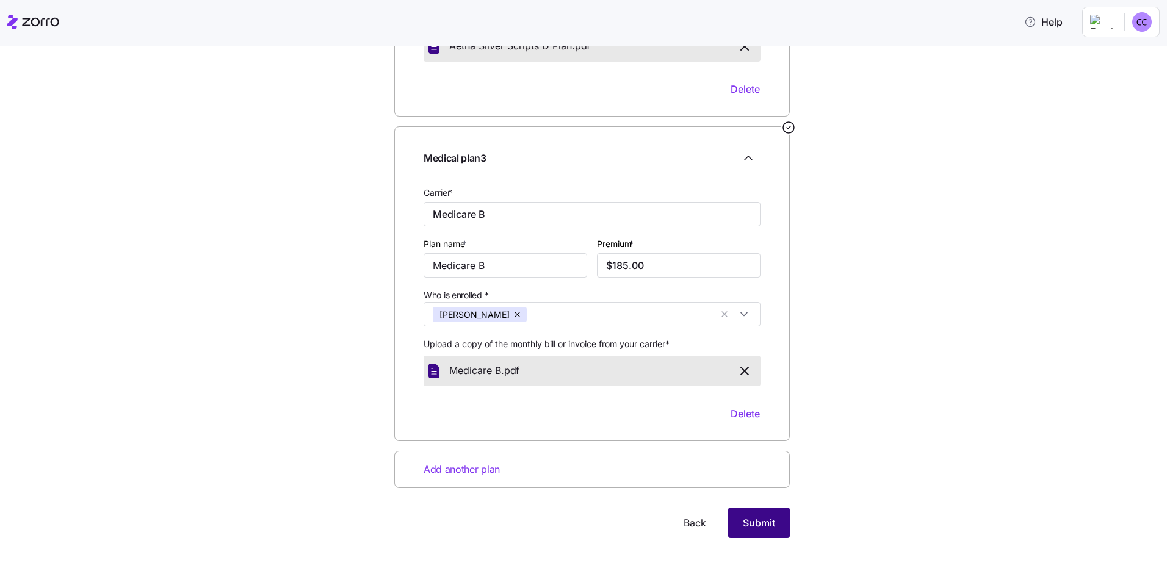
click at [757, 521] on span "Submit" at bounding box center [759, 523] width 32 height 15
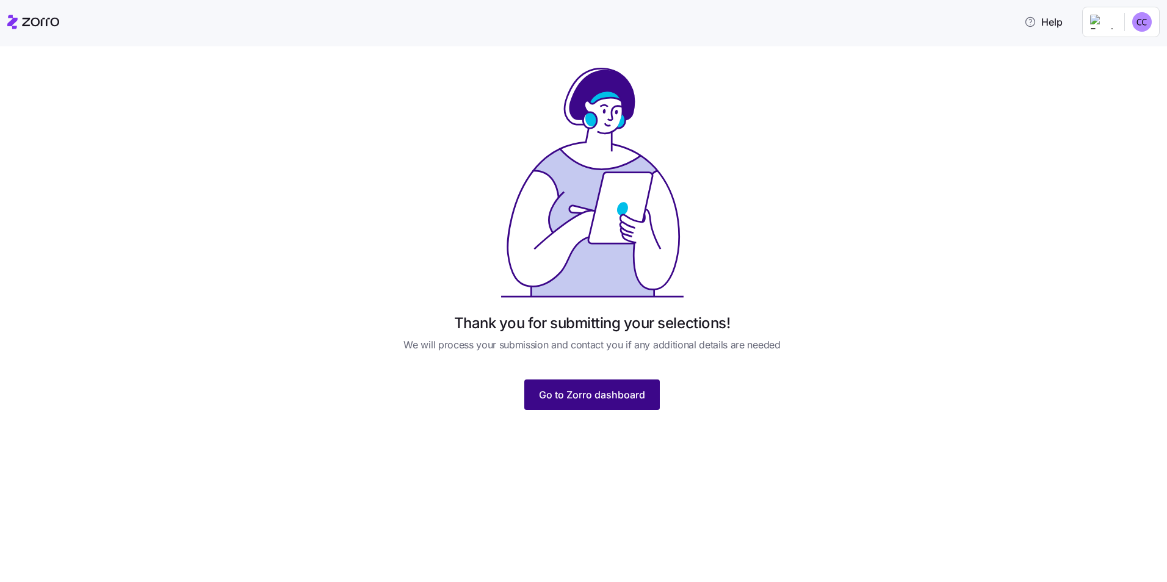
click at [593, 396] on span "Go to Zorro dashboard" at bounding box center [592, 395] width 106 height 15
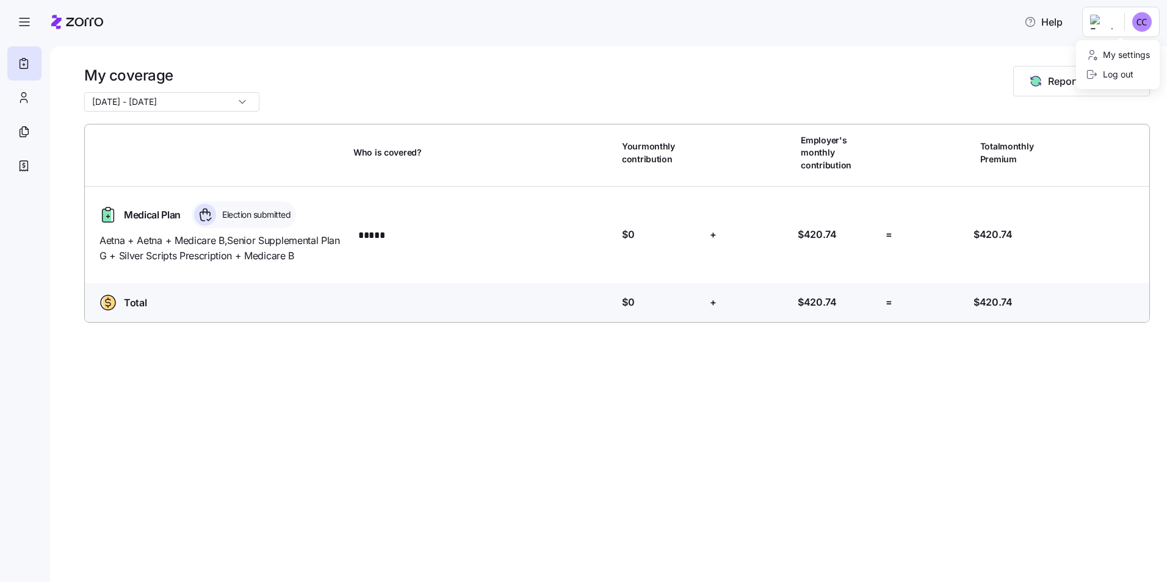
click at [1143, 25] on html "Help My coverage [DATE] - [DATE] Report a Life Event Who is covered? Your month…" at bounding box center [583, 287] width 1167 height 575
click at [1116, 74] on div "Log out" at bounding box center [1110, 74] width 48 height 13
